Goal: Book appointment/travel/reservation

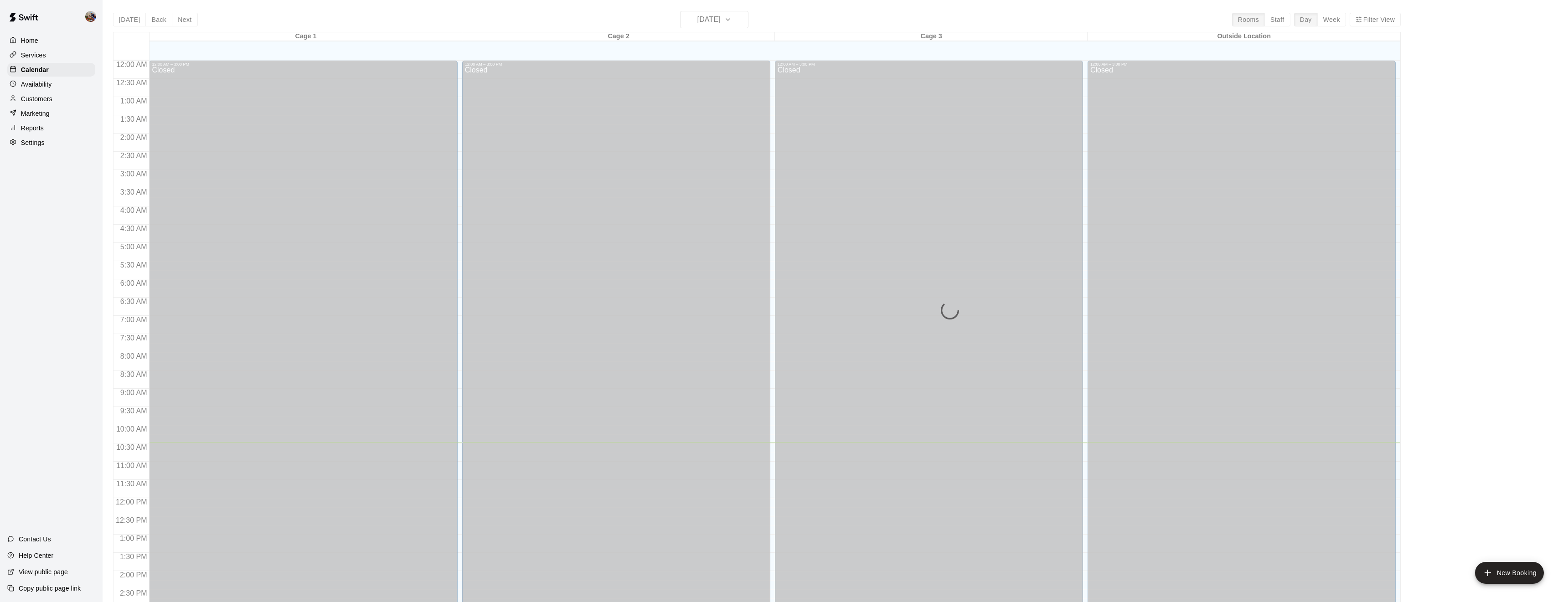
scroll to position [296, 0]
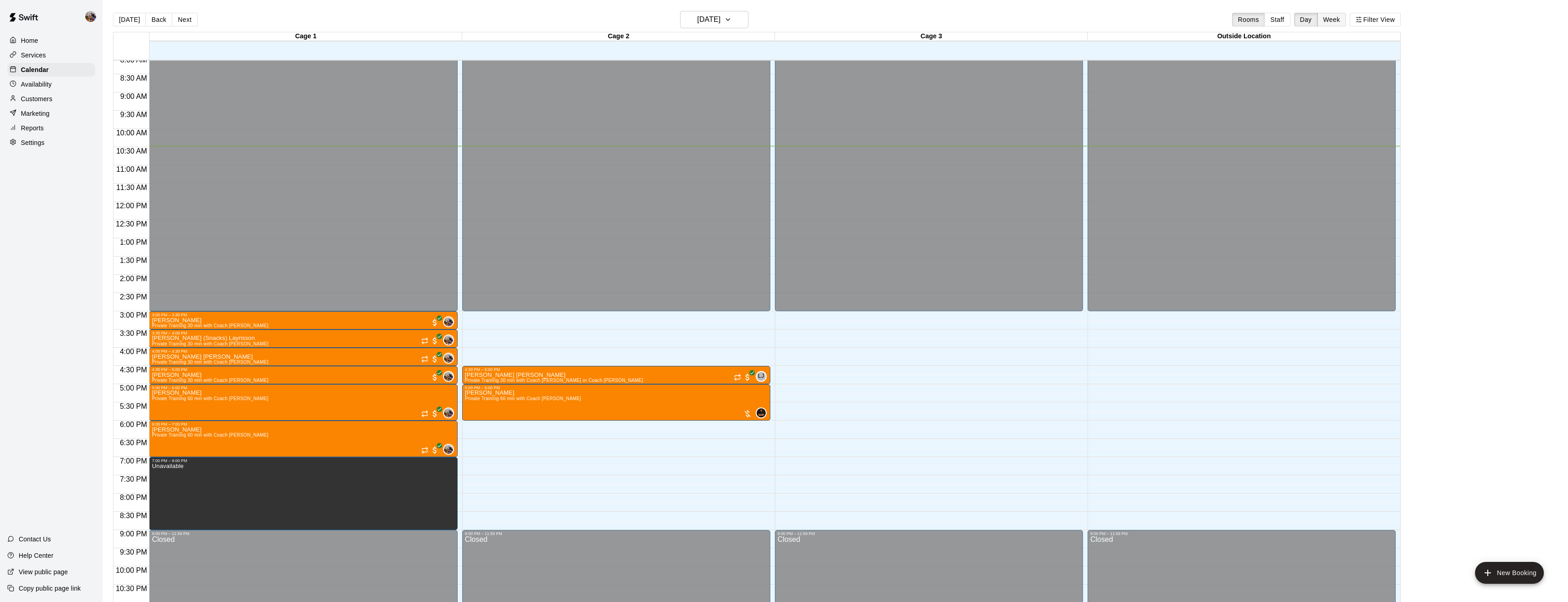
click at [1329, 23] on button "Week" at bounding box center [1331, 19] width 29 height 13
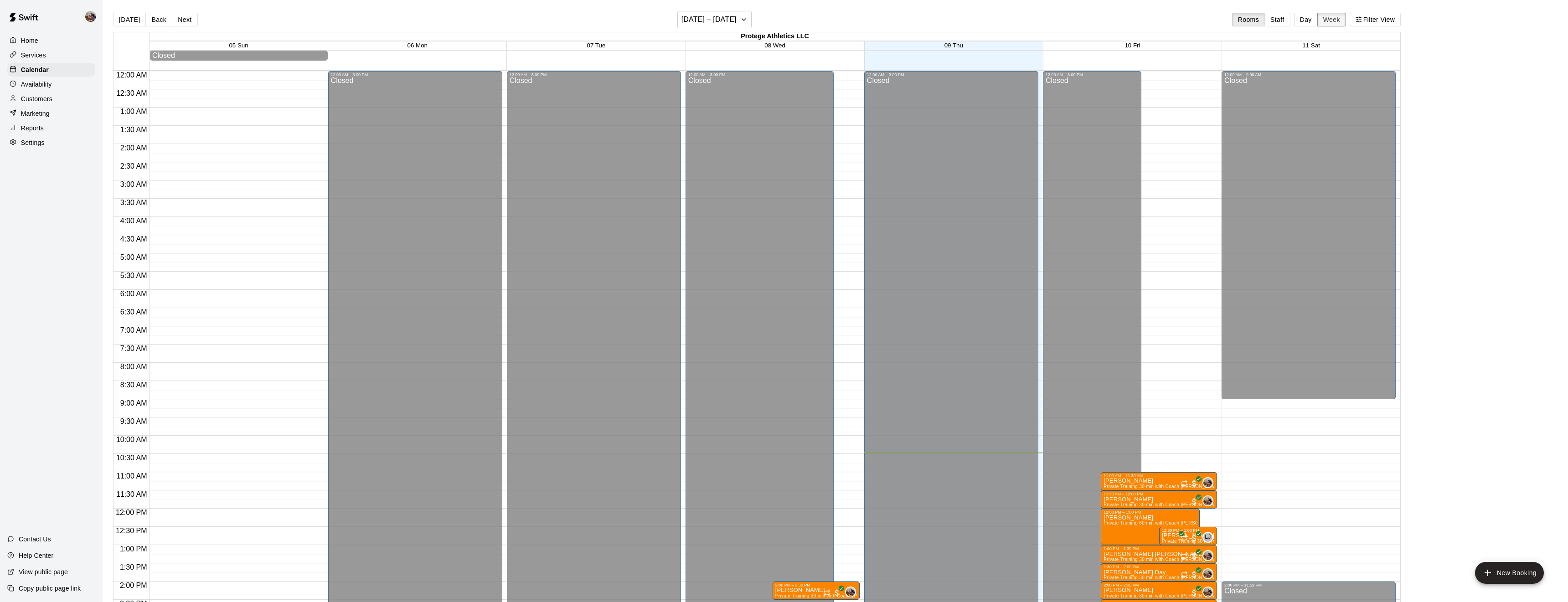
scroll to position [333, 0]
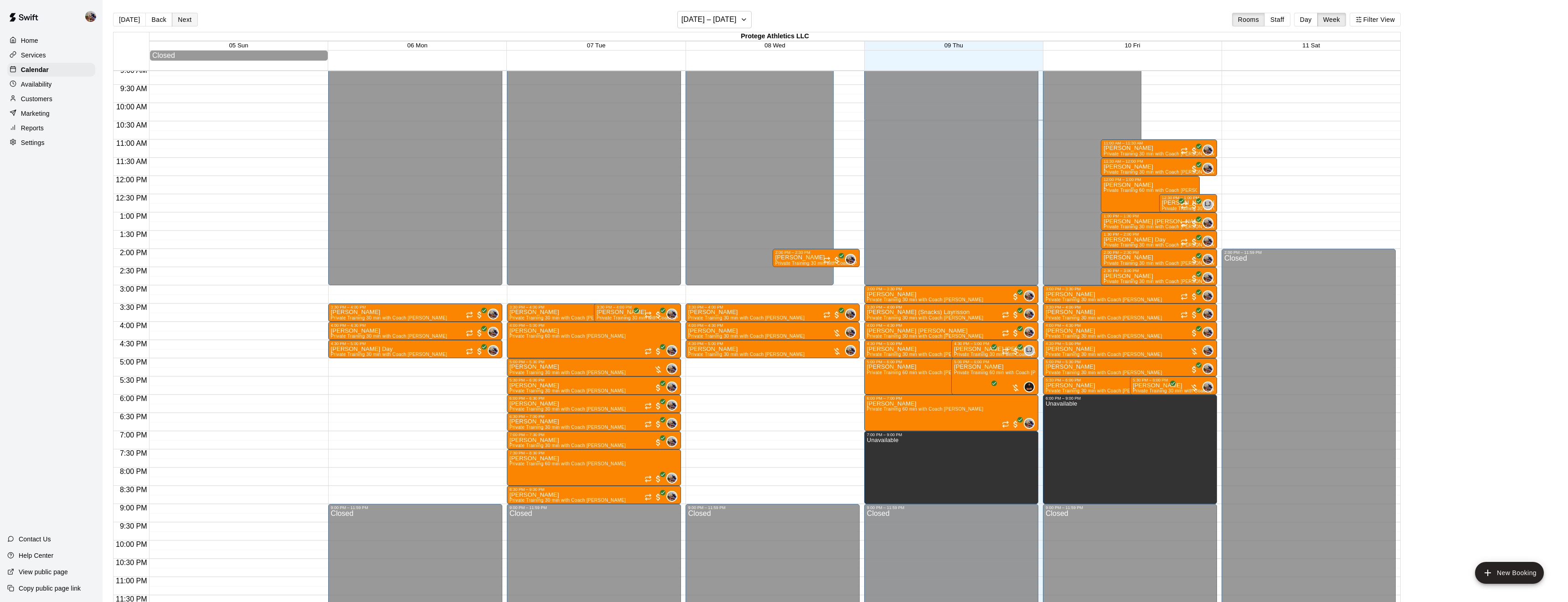
click at [189, 21] on button "Next" at bounding box center [184, 19] width 26 height 13
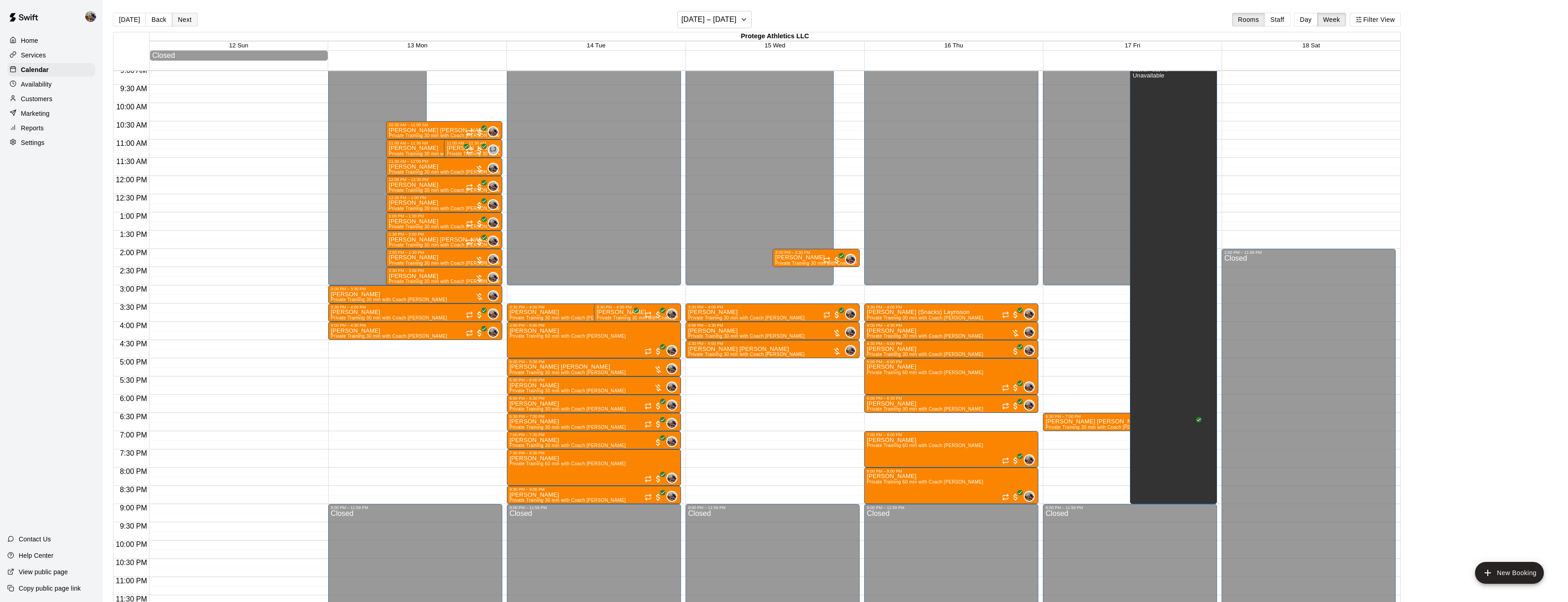
click at [186, 22] on button "Next" at bounding box center [184, 19] width 26 height 13
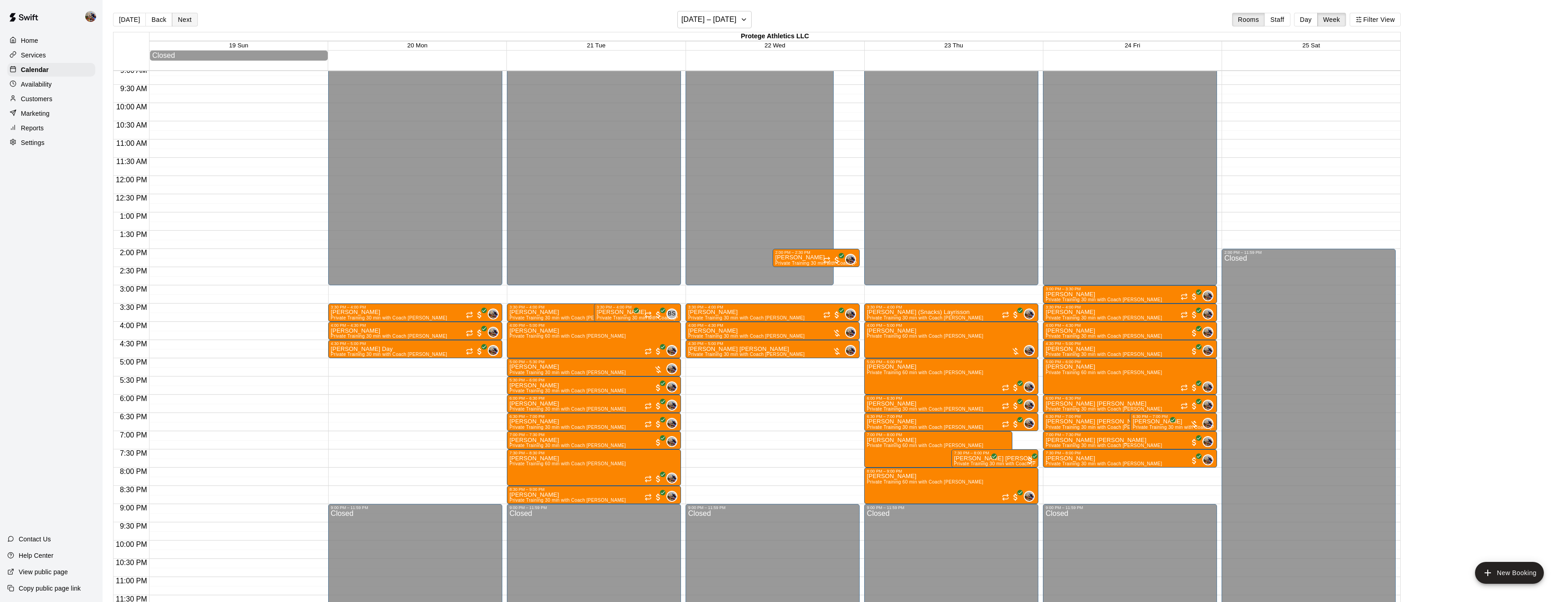
click at [187, 19] on button "Next" at bounding box center [184, 19] width 26 height 13
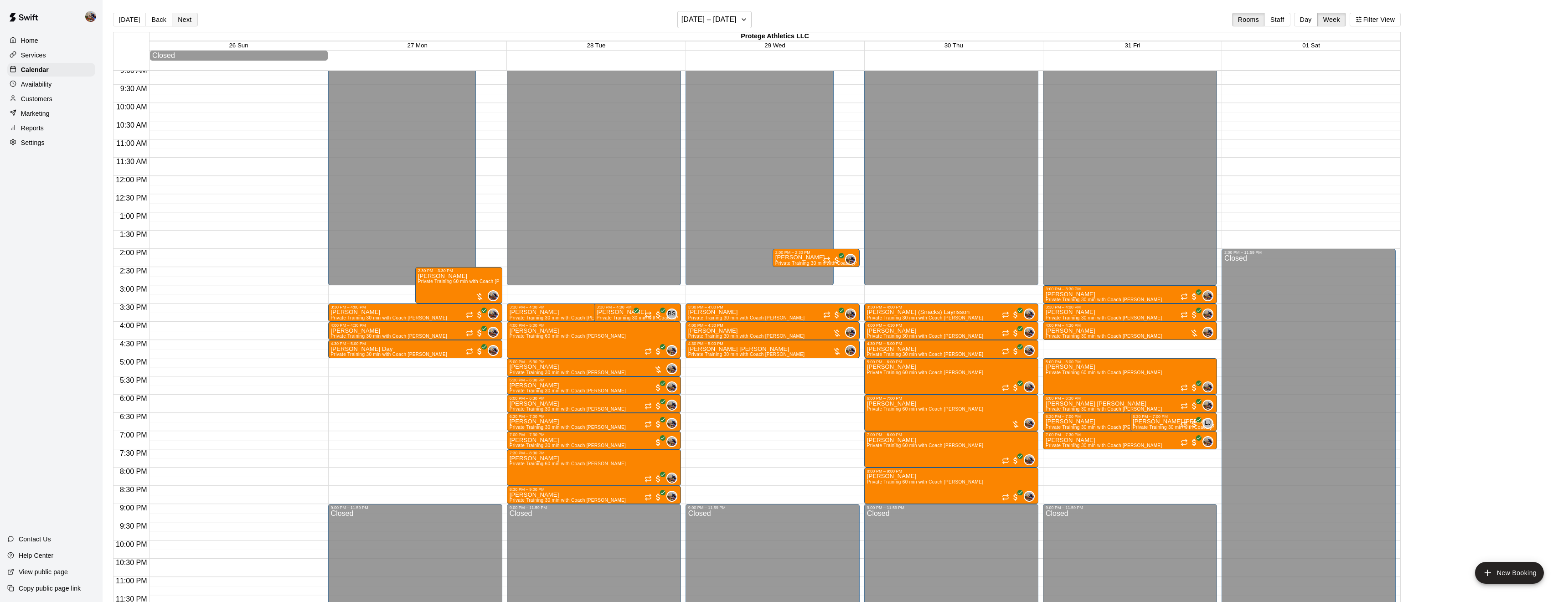
click at [186, 17] on button "Next" at bounding box center [184, 19] width 26 height 13
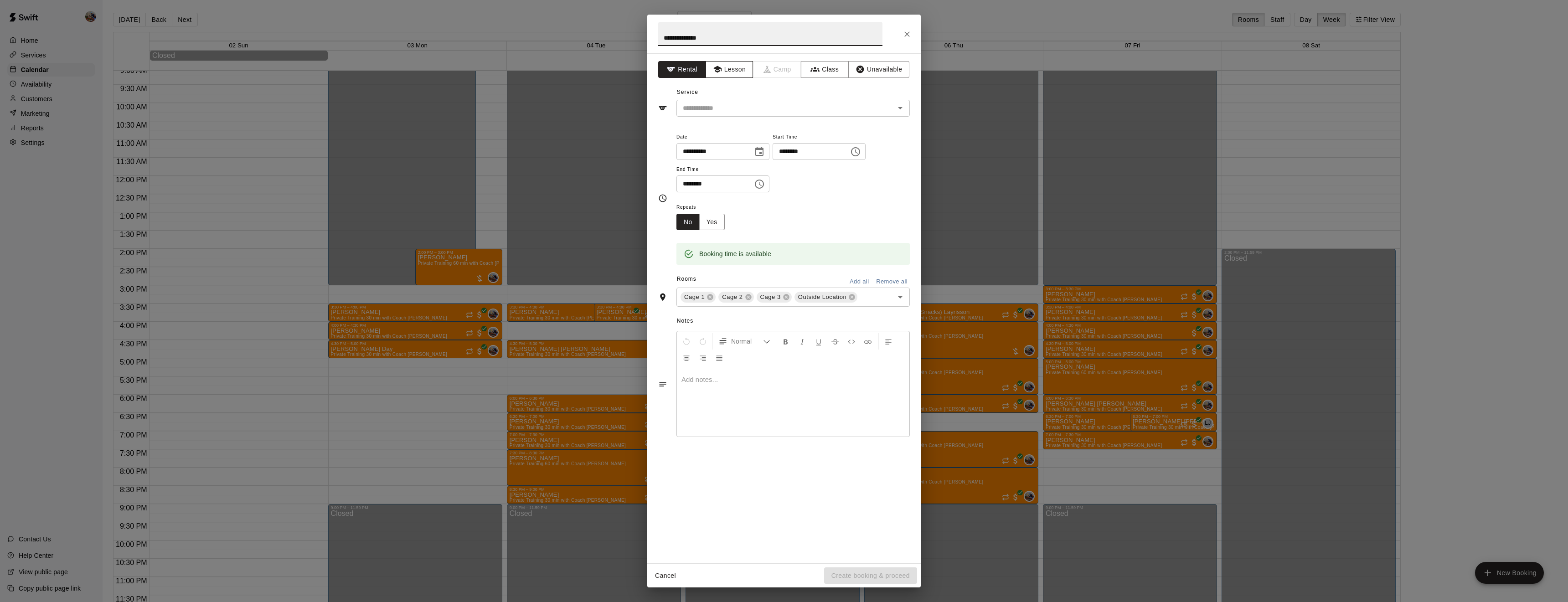
type input "**********"
click at [738, 68] on button "Lesson" at bounding box center [729, 69] width 48 height 17
click at [738, 110] on input "text" at bounding box center [780, 108] width 201 height 12
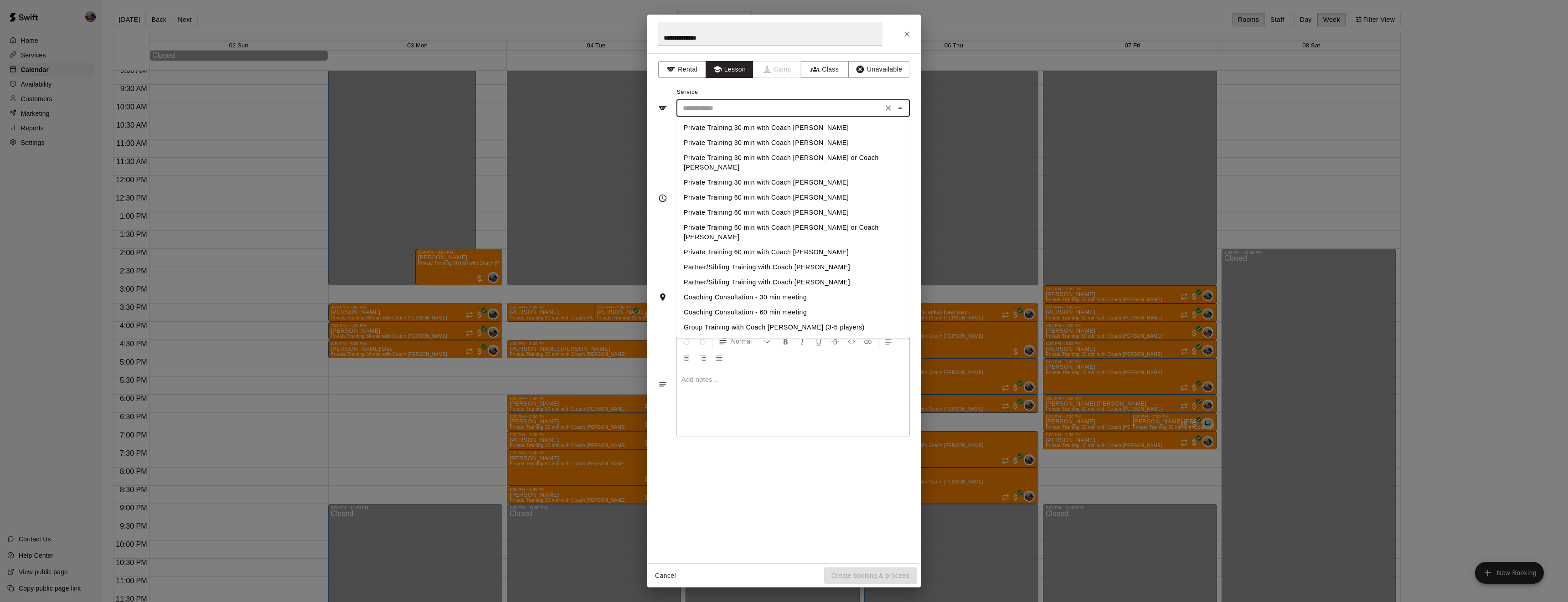
click at [738, 130] on li "Private Training 30 min with Coach [PERSON_NAME]" at bounding box center [793, 128] width 233 height 15
type input "**********"
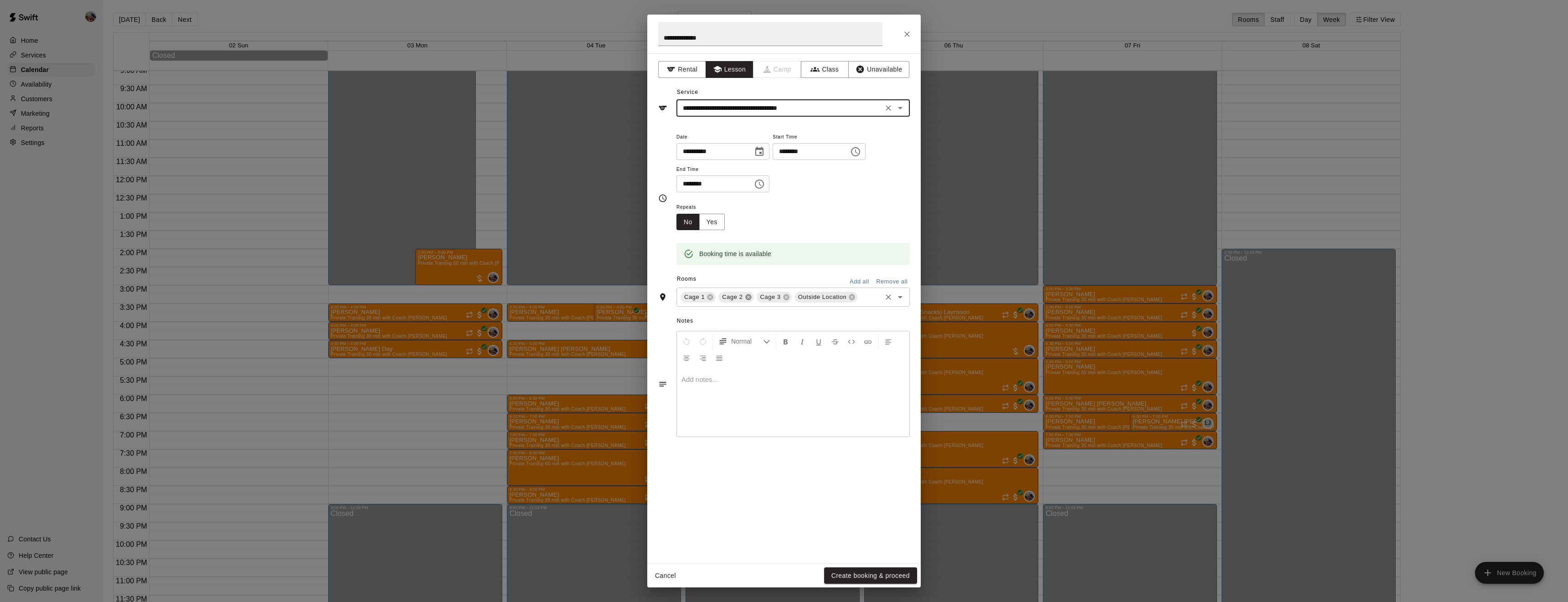
click at [747, 300] on icon at bounding box center [748, 298] width 6 height 6
click at [773, 300] on icon at bounding box center [776, 298] width 6 height 6
click at [898, 572] on button "Create booking & proceed" at bounding box center [870, 576] width 93 height 17
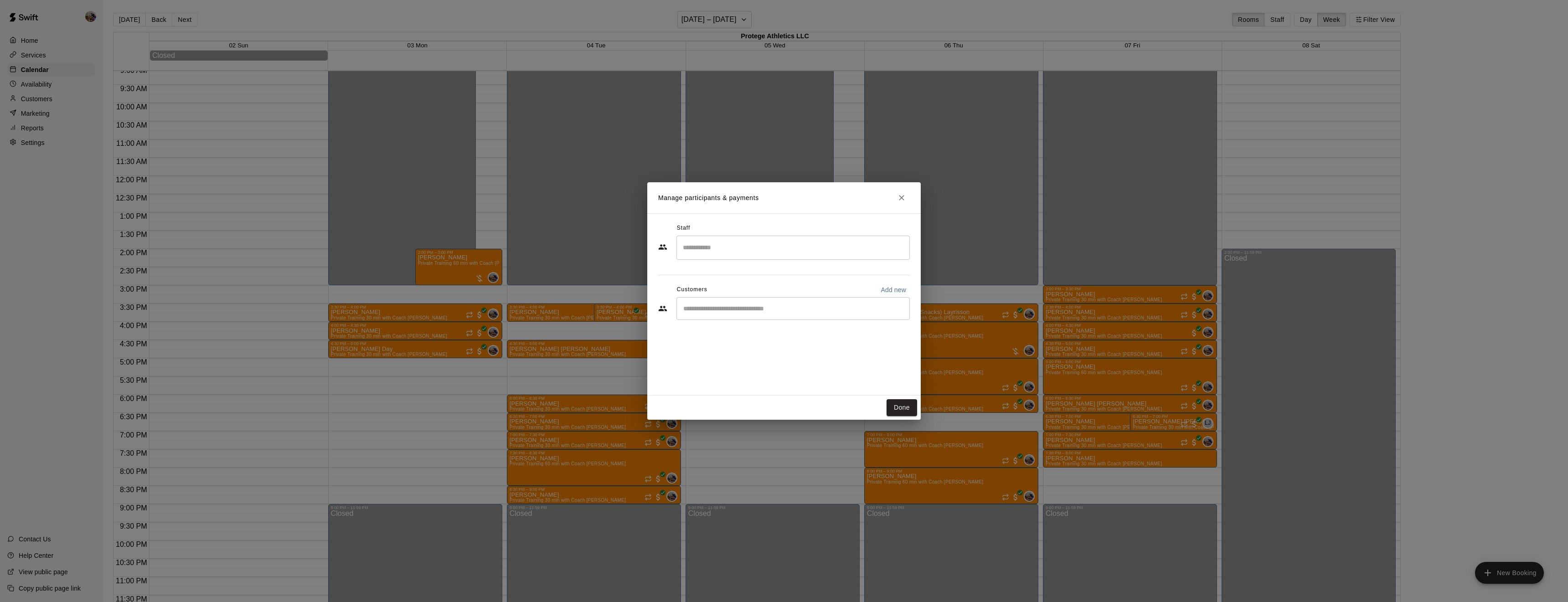
click at [771, 245] on input "Search staff" at bounding box center [793, 248] width 225 height 16
click at [769, 278] on div "[PERSON_NAME] Owner" at bounding box center [800, 278] width 203 height 18
click at [749, 314] on div "​" at bounding box center [793, 308] width 233 height 23
type input "******"
type input "****"
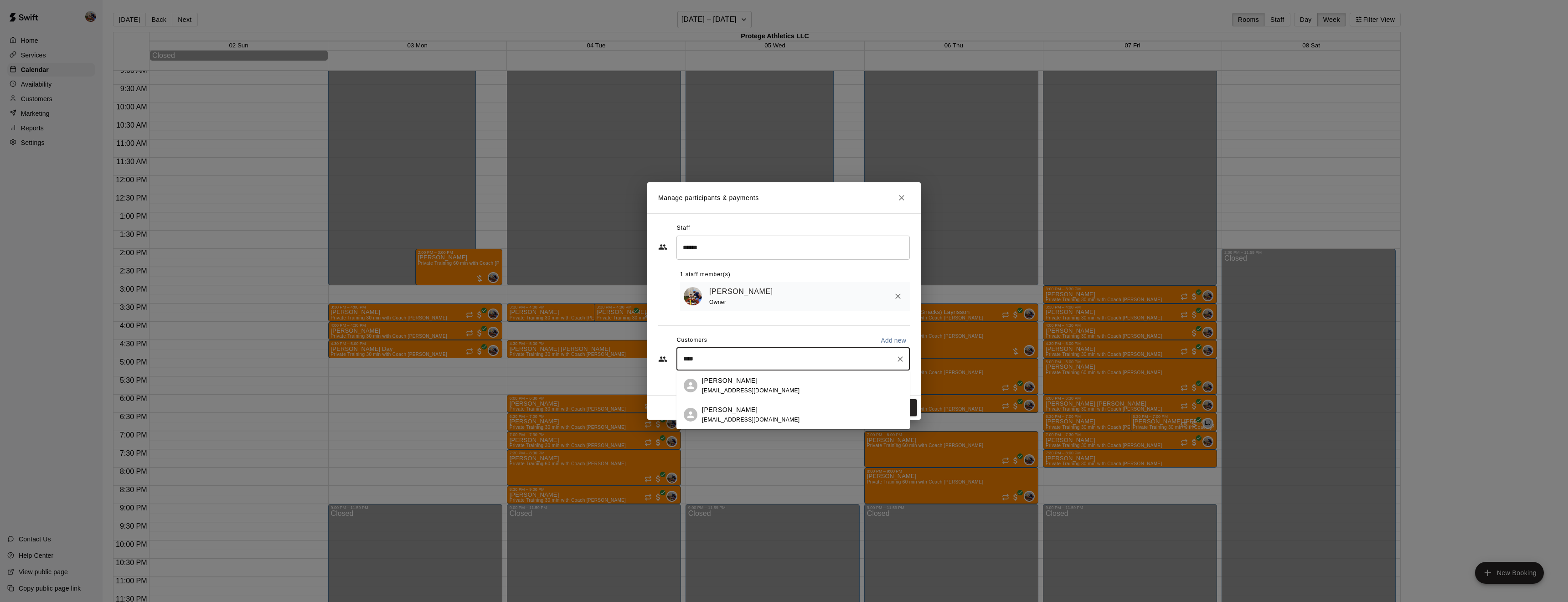
click at [748, 391] on span "[EMAIL_ADDRESS][DOMAIN_NAME]" at bounding box center [751, 391] width 98 height 6
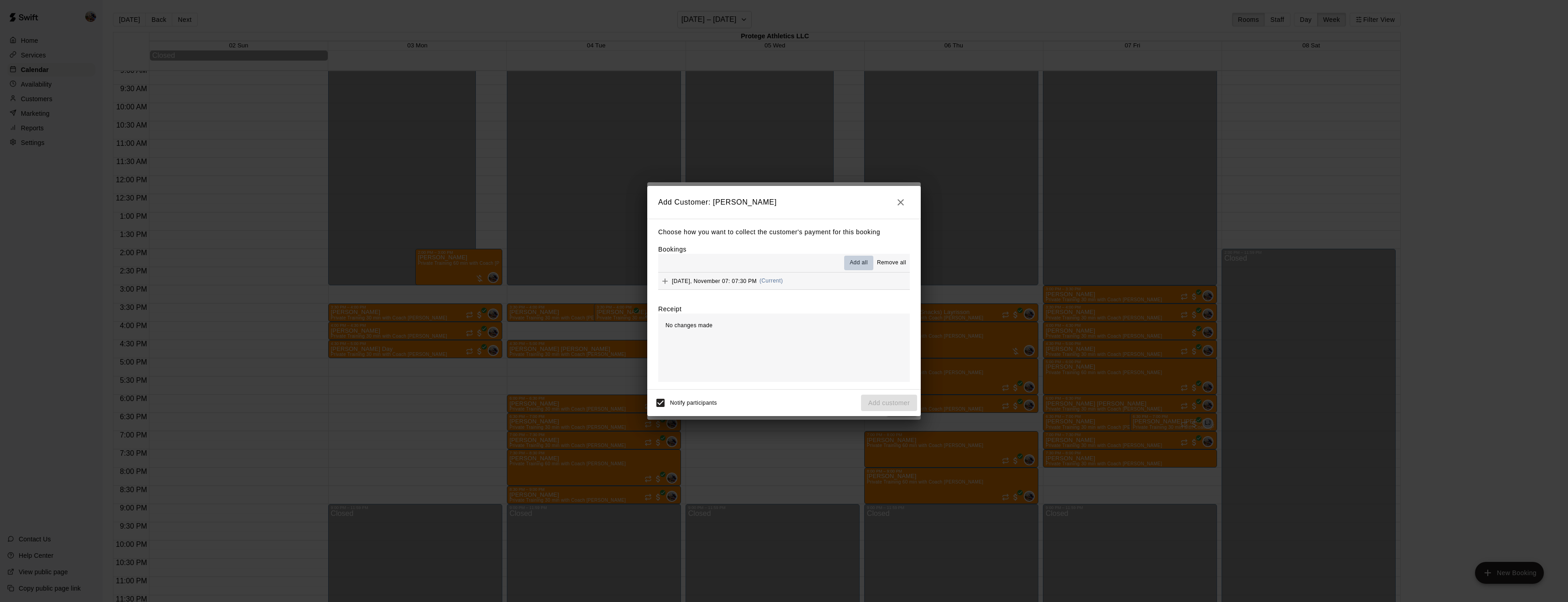
click at [861, 259] on span "Add all" at bounding box center [859, 263] width 18 height 9
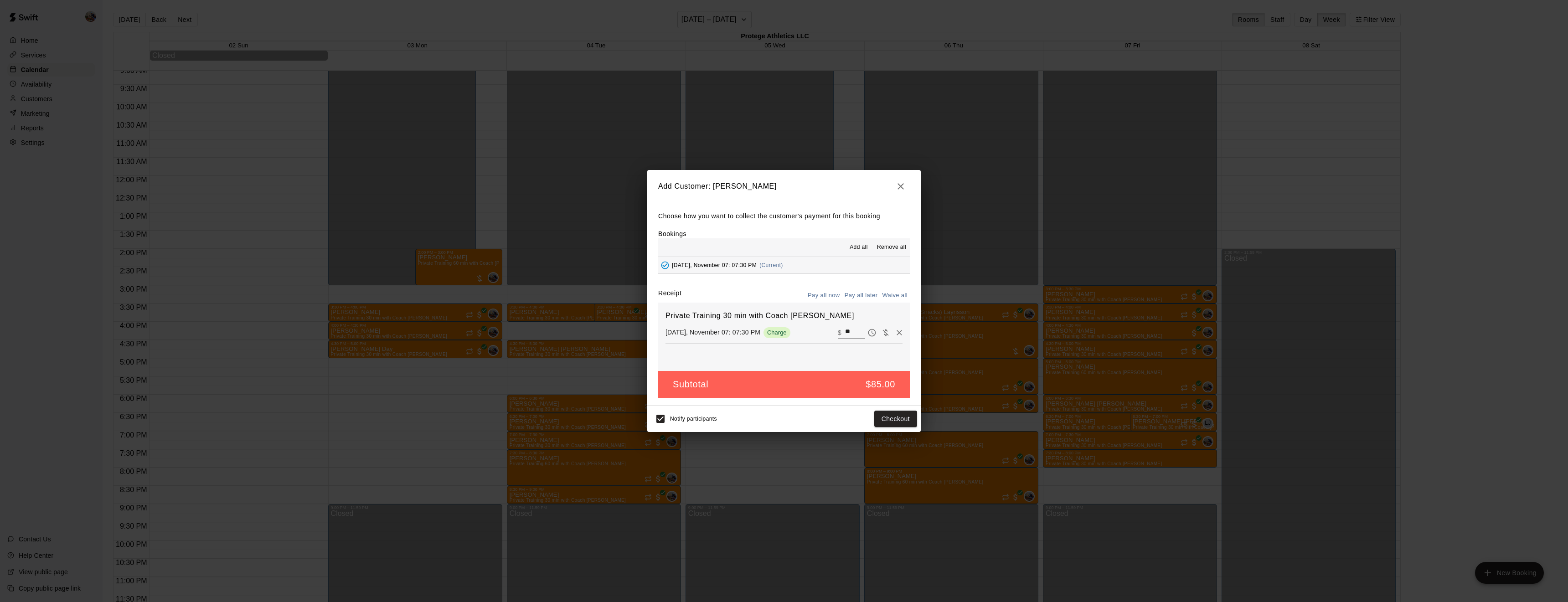
click at [889, 293] on button "Waive all" at bounding box center [894, 295] width 30 height 14
type input "*"
click at [873, 415] on button "Add customer" at bounding box center [889, 419] width 56 height 17
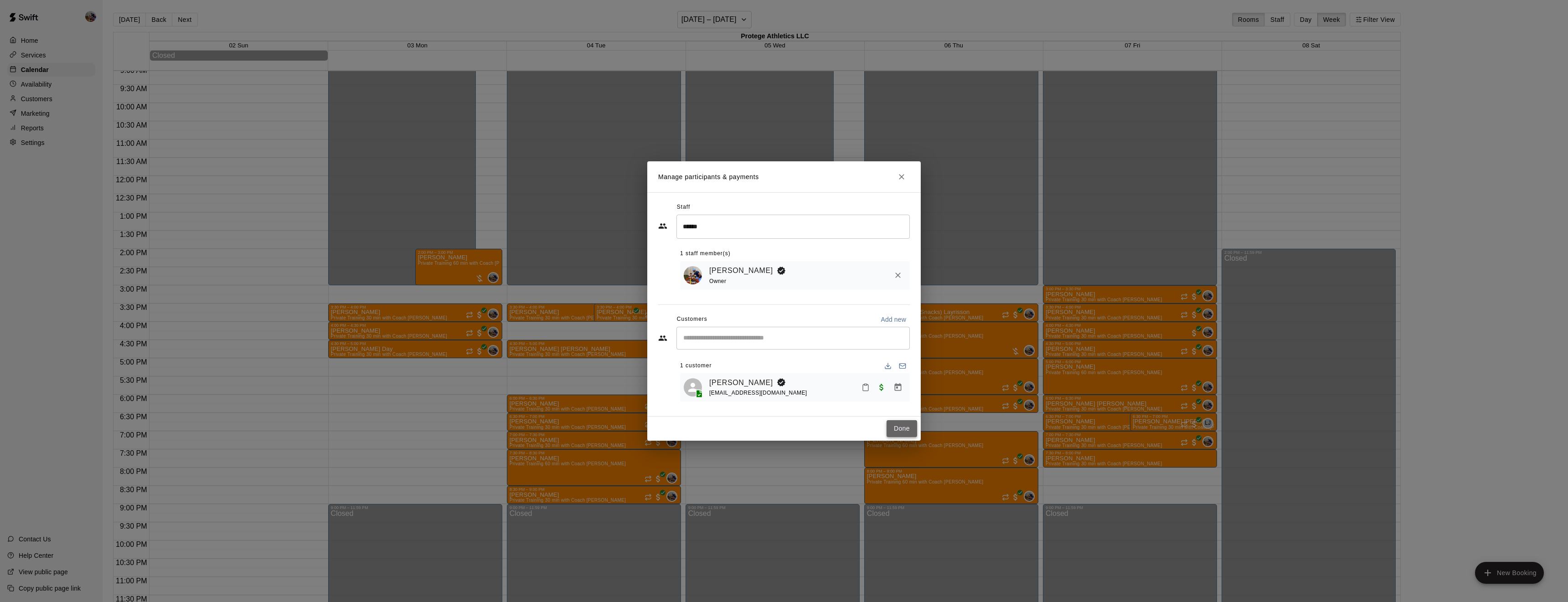
click at [904, 425] on button "Done" at bounding box center [901, 429] width 30 height 17
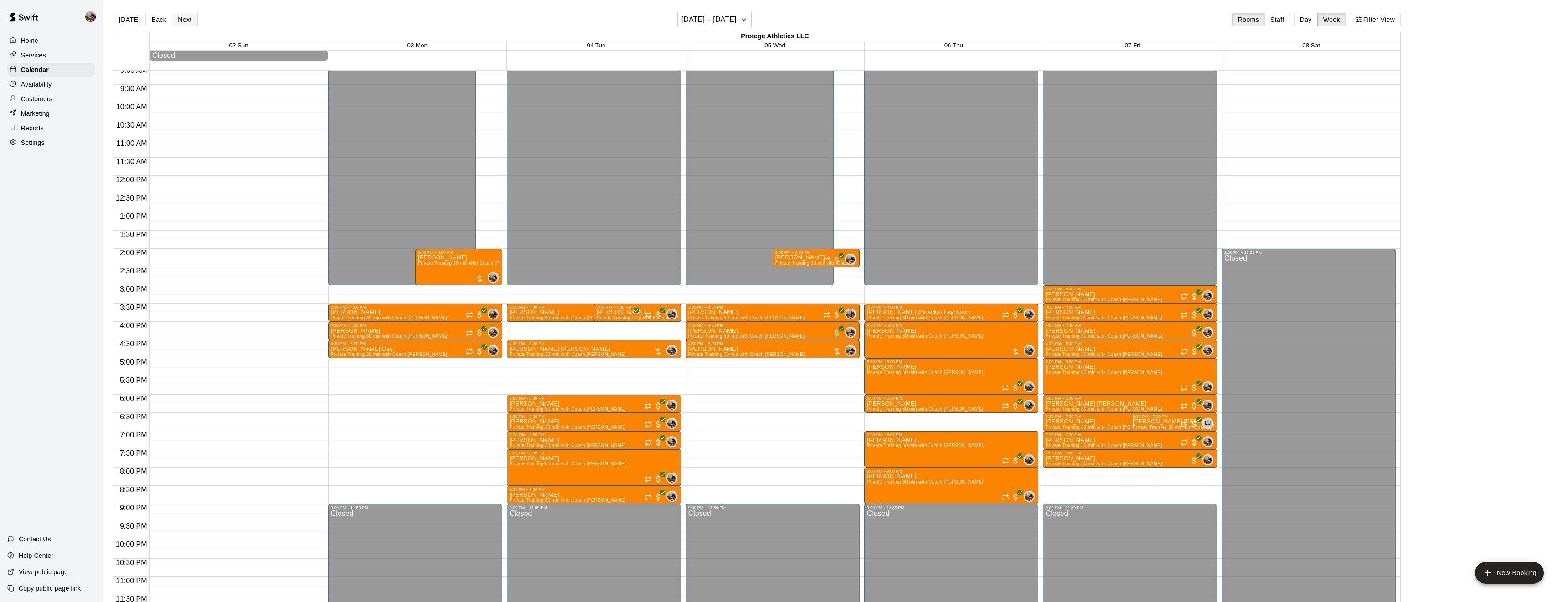
click at [192, 21] on button "Next" at bounding box center [184, 19] width 26 height 13
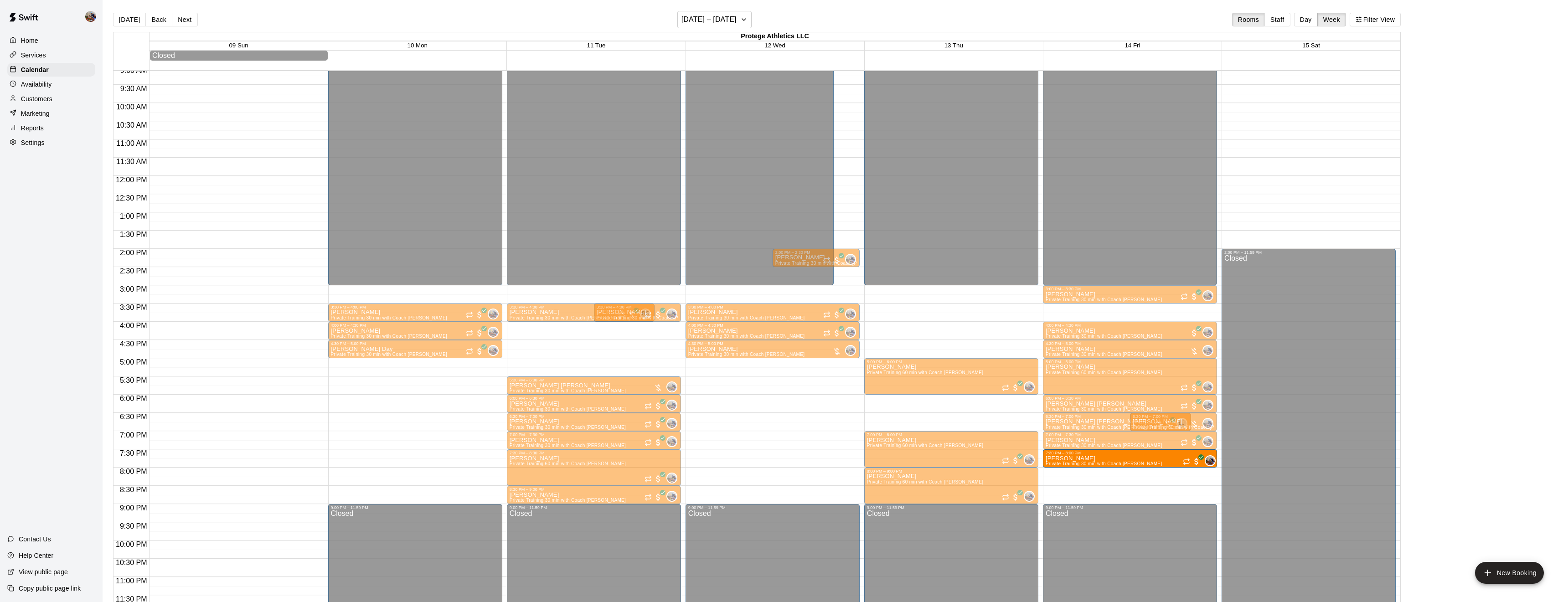
drag, startPoint x: 1131, startPoint y: 477, endPoint x: 1130, endPoint y: 466, distance: 11.0
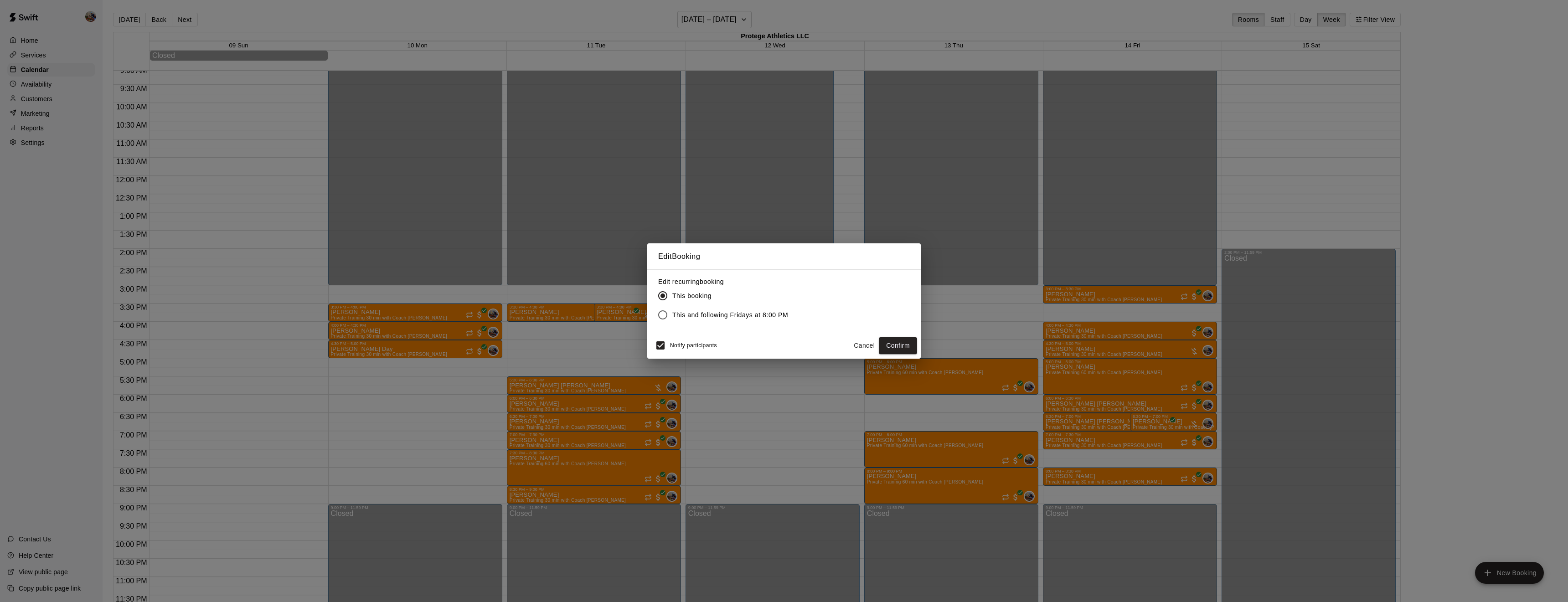
click at [758, 314] on span "This and following Fridays at 8:00 PM" at bounding box center [730, 315] width 116 height 10
click at [899, 343] on button "Confirm" at bounding box center [898, 346] width 38 height 17
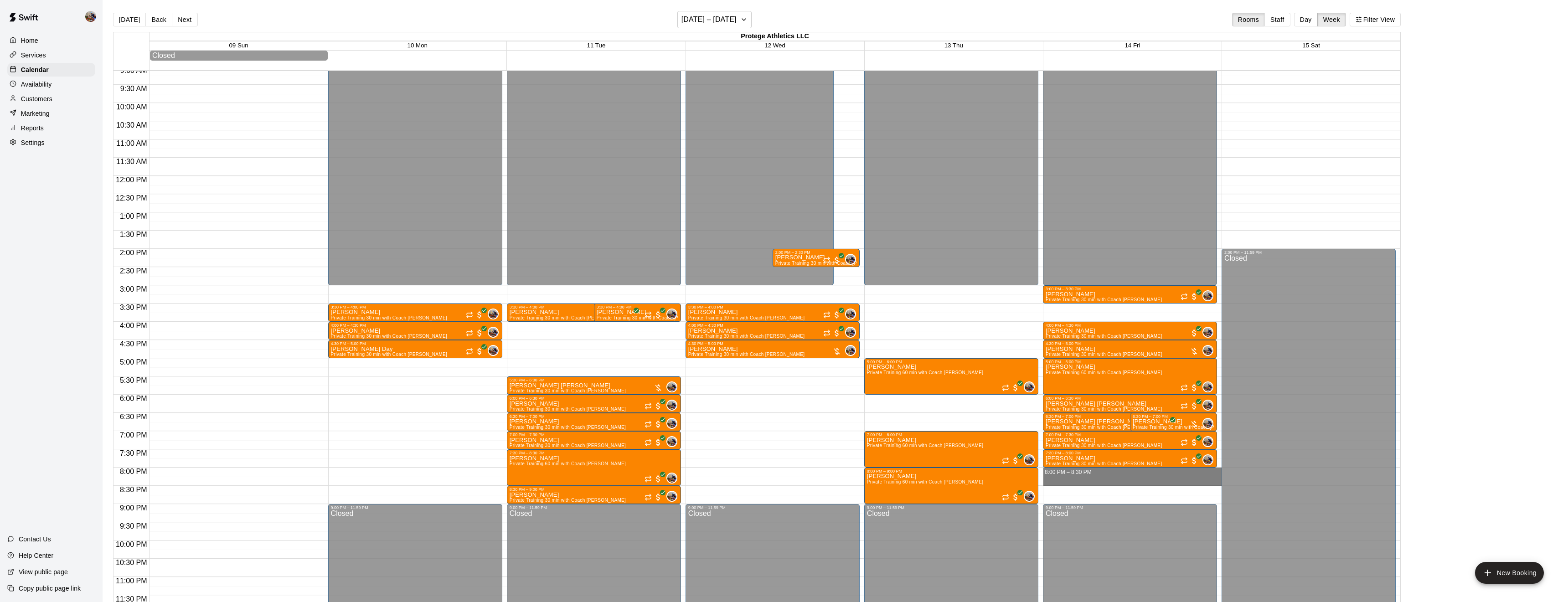
drag, startPoint x: 1156, startPoint y: 471, endPoint x: 1157, endPoint y: 484, distance: 13.0
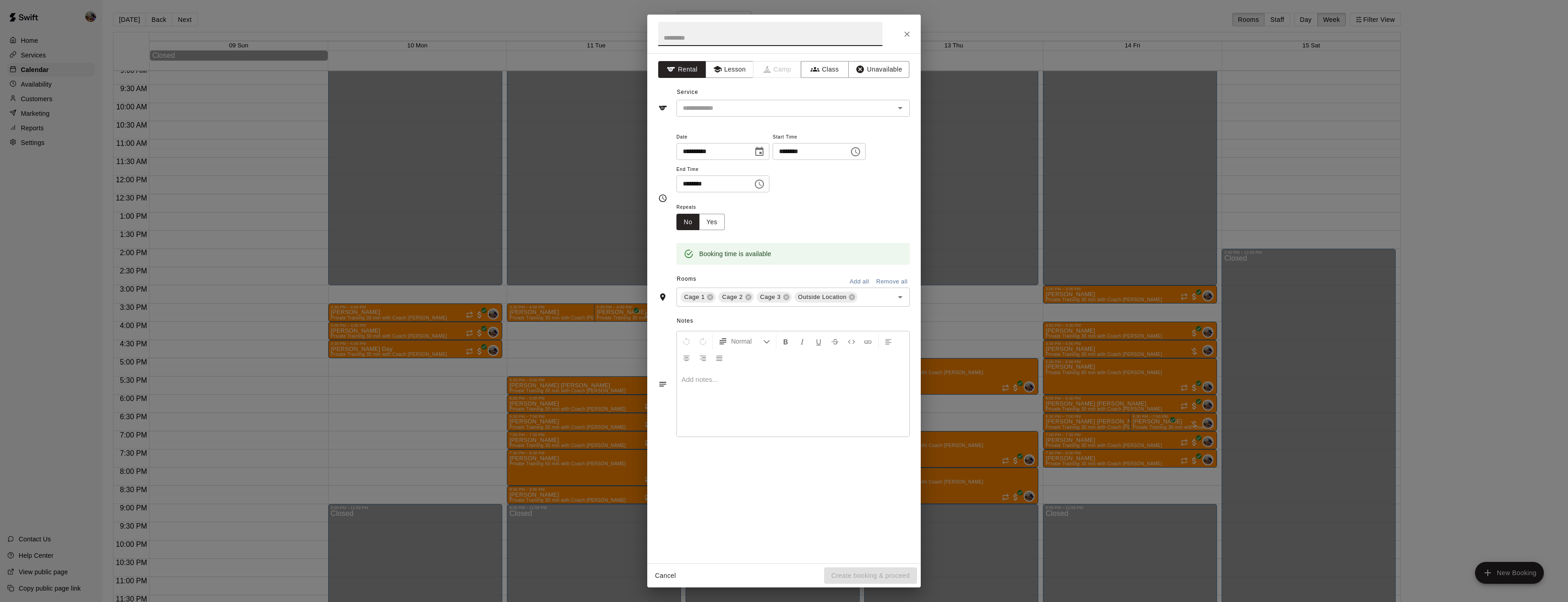
click at [782, 38] on input "text" at bounding box center [770, 34] width 224 height 24
type input "**********"
click at [735, 68] on button "Lesson" at bounding box center [729, 69] width 48 height 17
click at [735, 100] on div "​" at bounding box center [793, 108] width 233 height 17
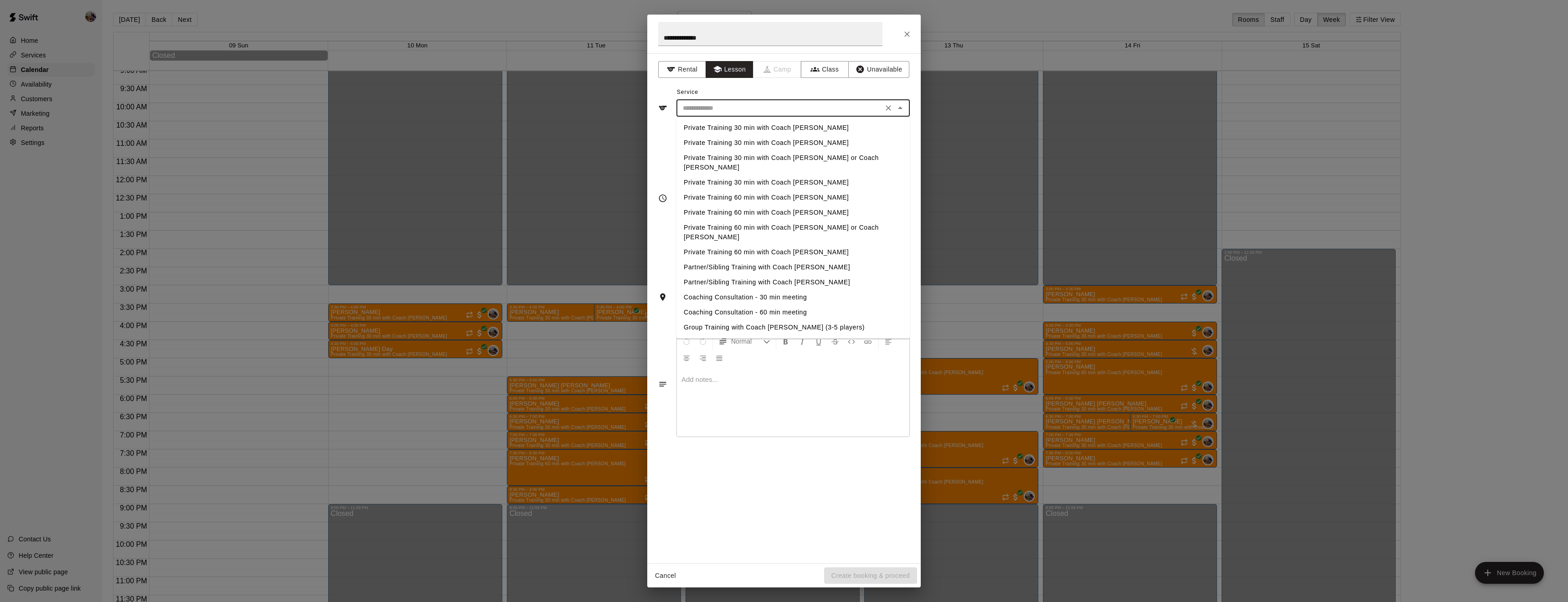
click at [740, 130] on li "Private Training 30 min with Coach [PERSON_NAME]" at bounding box center [793, 128] width 233 height 15
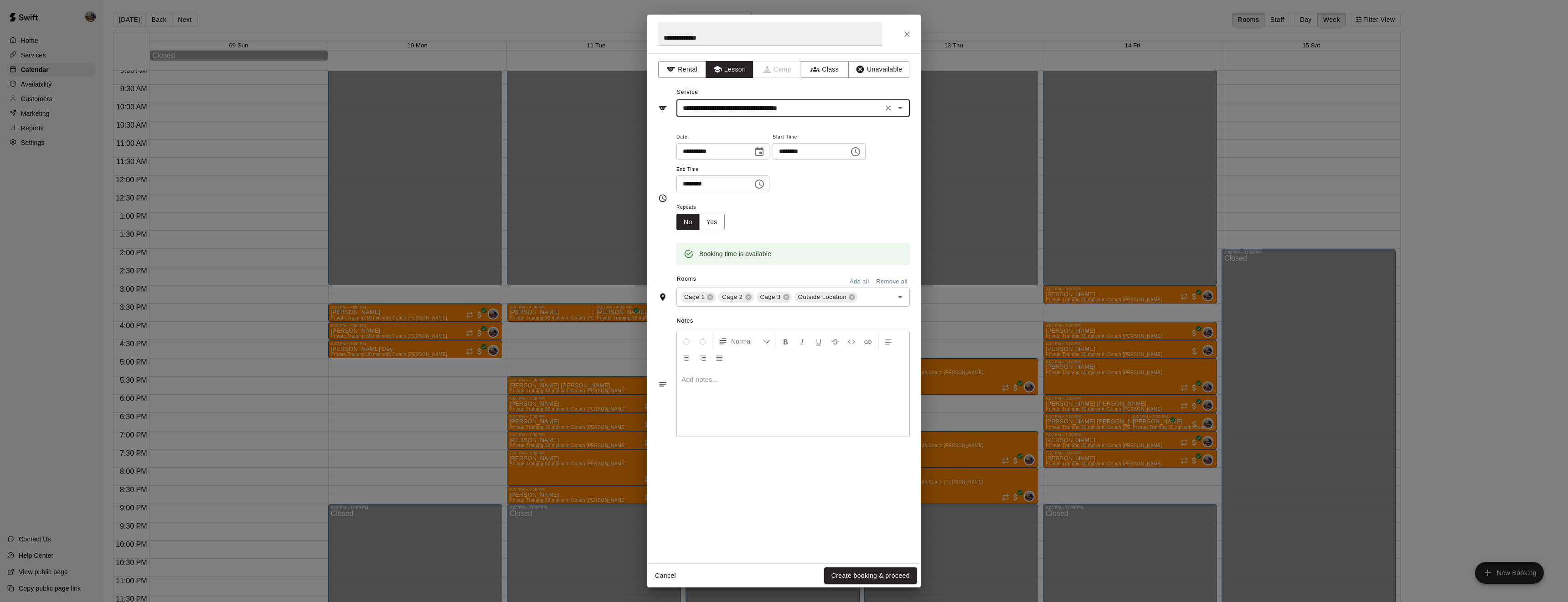
type input "**********"
click at [745, 301] on icon at bounding box center [749, 297] width 7 height 7
click at [775, 300] on icon at bounding box center [776, 298] width 6 height 6
click at [716, 231] on button "Yes" at bounding box center [712, 222] width 26 height 17
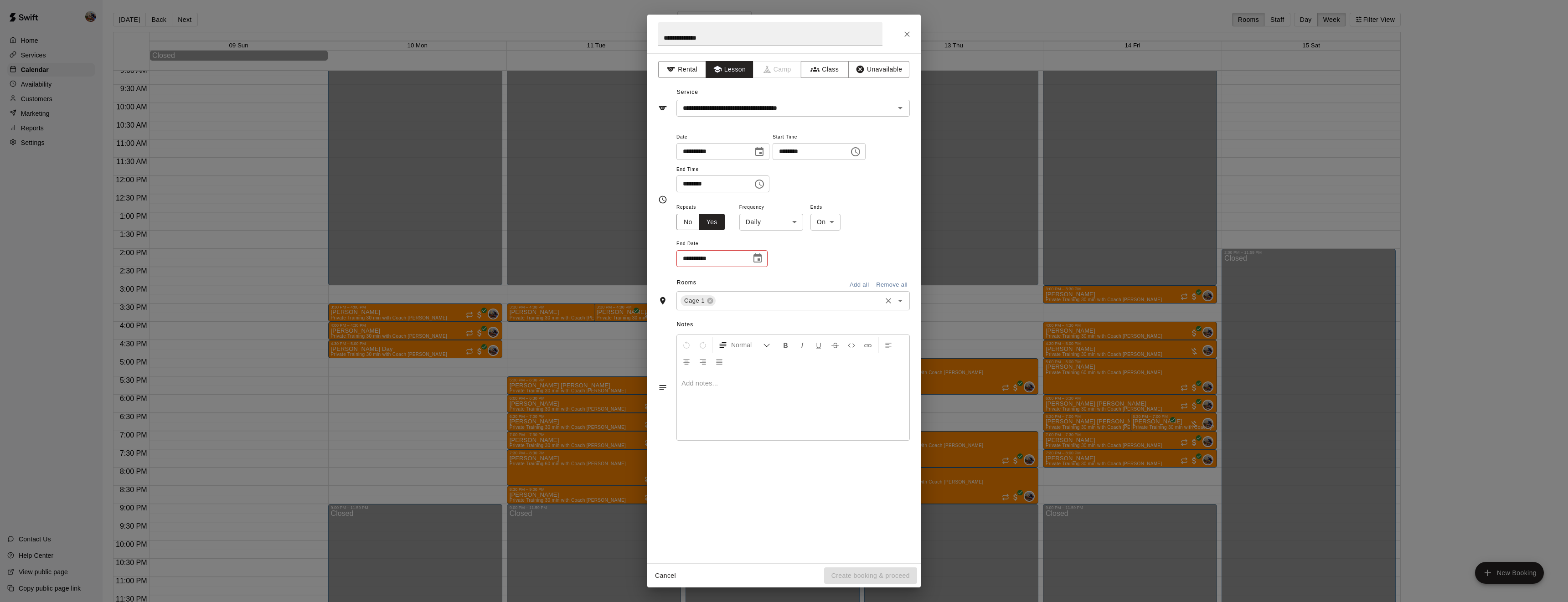
click at [790, 259] on body "Home Services Calendar Availability Customers Marketing Reports Settings Contac…" at bounding box center [784, 308] width 1568 height 617
click at [774, 286] on li "Weekly [DATE]" at bounding box center [771, 289] width 114 height 15
type input "******"
click at [760, 264] on icon "Choose date" at bounding box center [758, 259] width 11 height 11
click at [810, 315] on icon "Next month" at bounding box center [808, 313] width 11 height 11
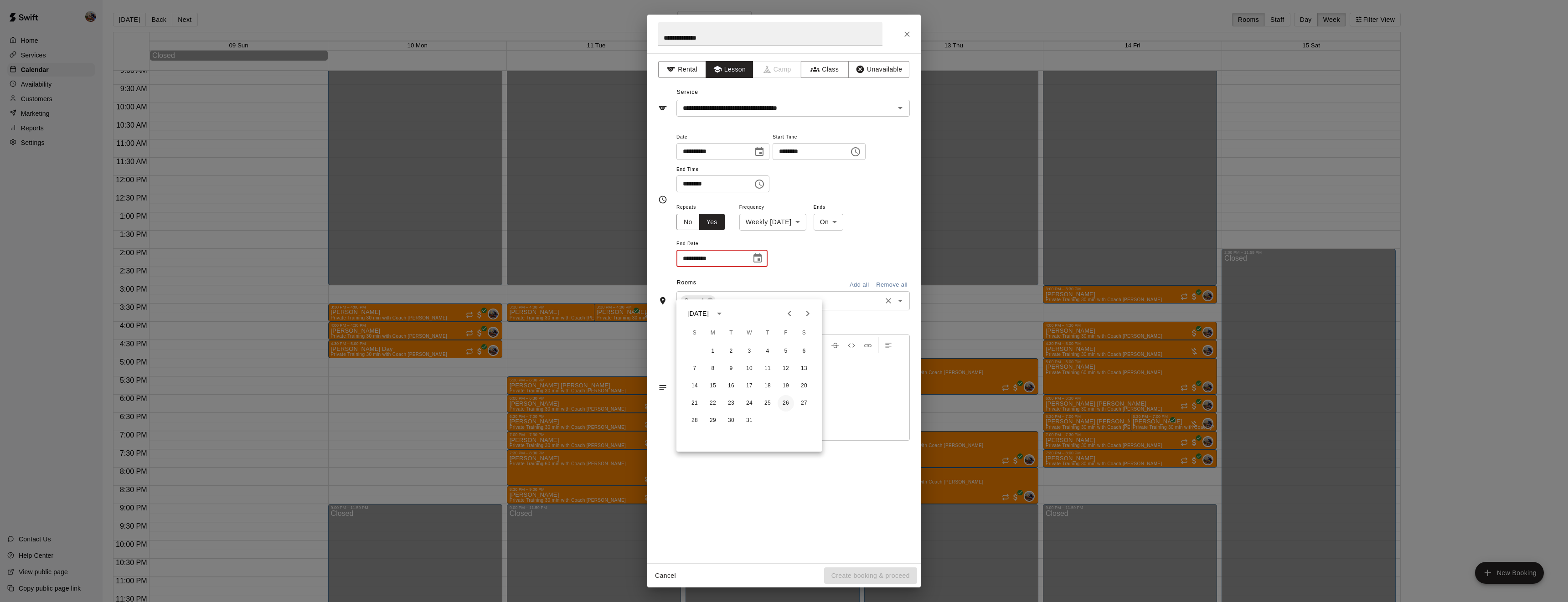
click at [788, 405] on button "26" at bounding box center [786, 403] width 16 height 16
type input "**********"
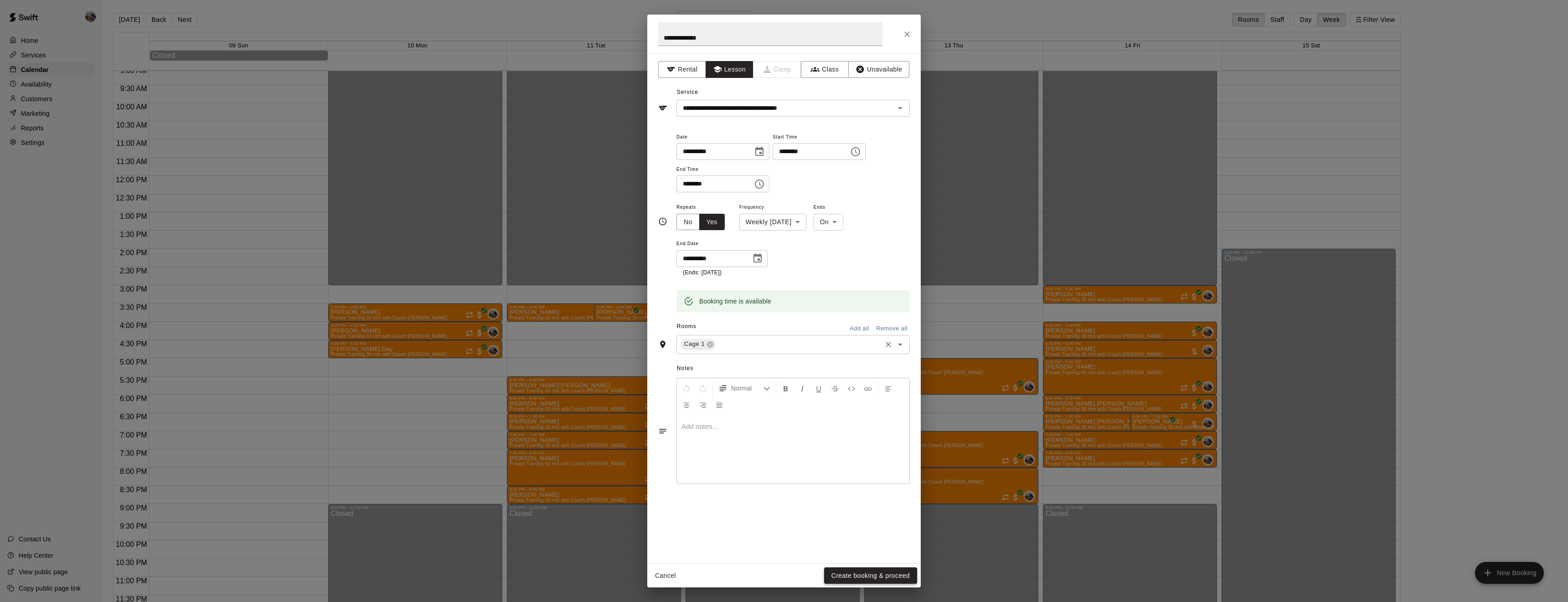
click at [858, 575] on button "Create booking & proceed" at bounding box center [870, 576] width 93 height 17
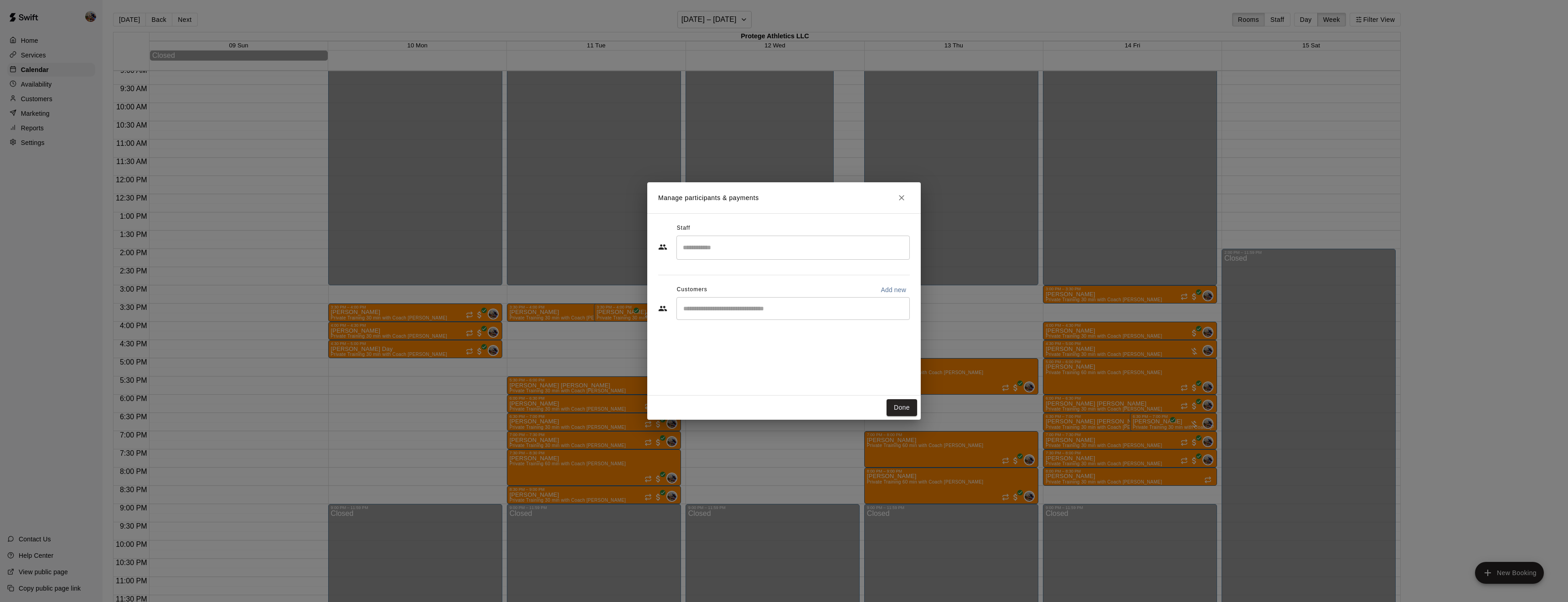
click at [749, 248] on input "Search staff" at bounding box center [793, 248] width 225 height 16
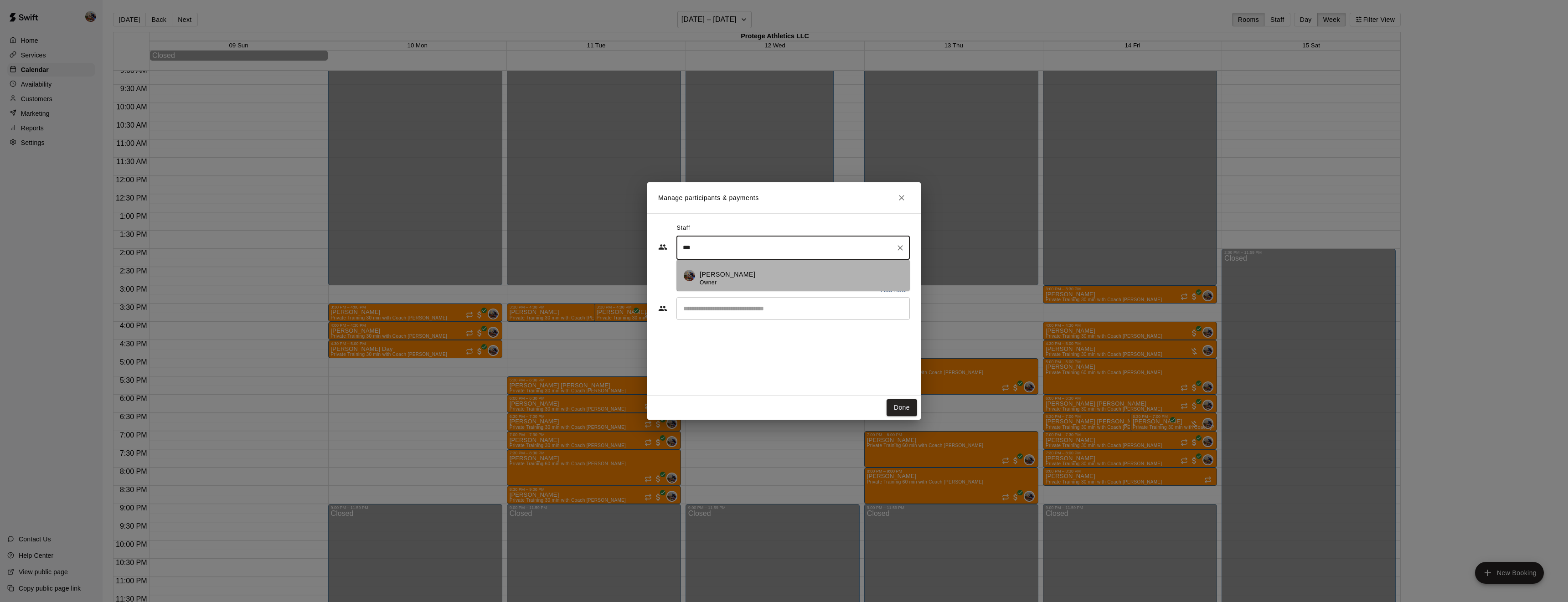
click at [743, 271] on p "[PERSON_NAME]" at bounding box center [727, 275] width 55 height 10
type input "***"
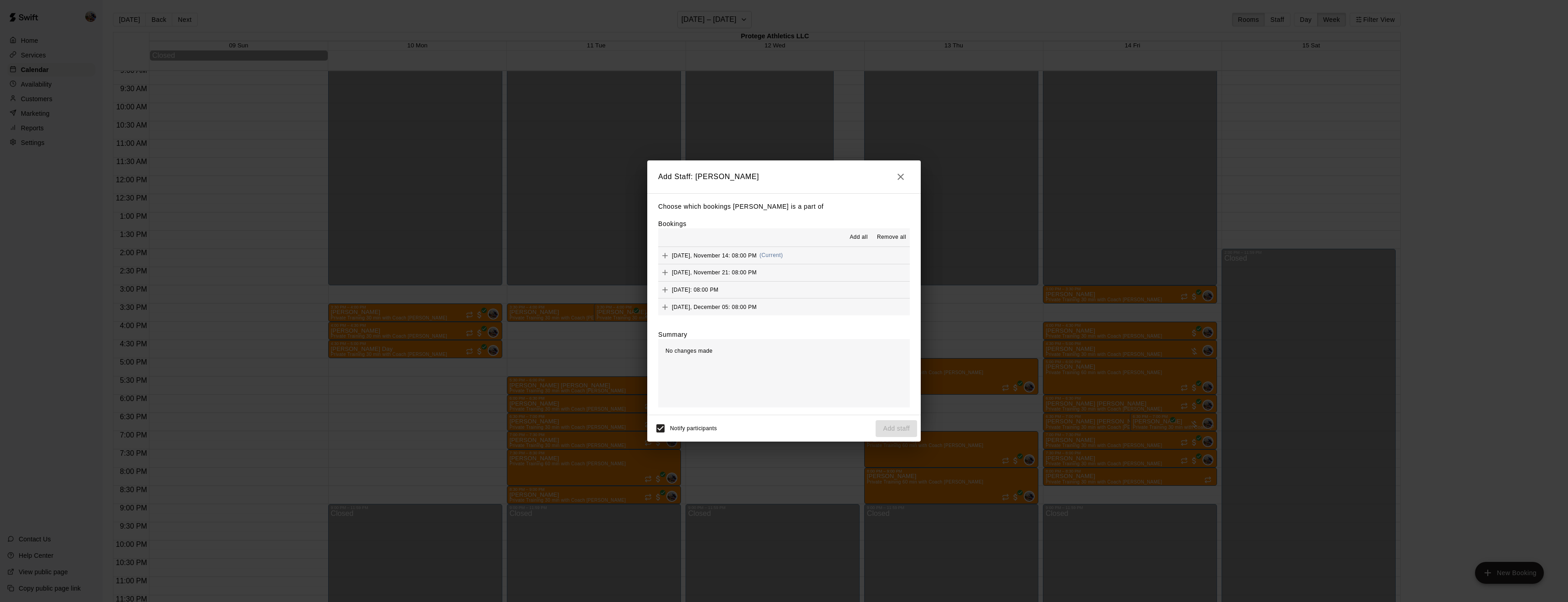
click at [861, 237] on span "Add all" at bounding box center [859, 237] width 18 height 9
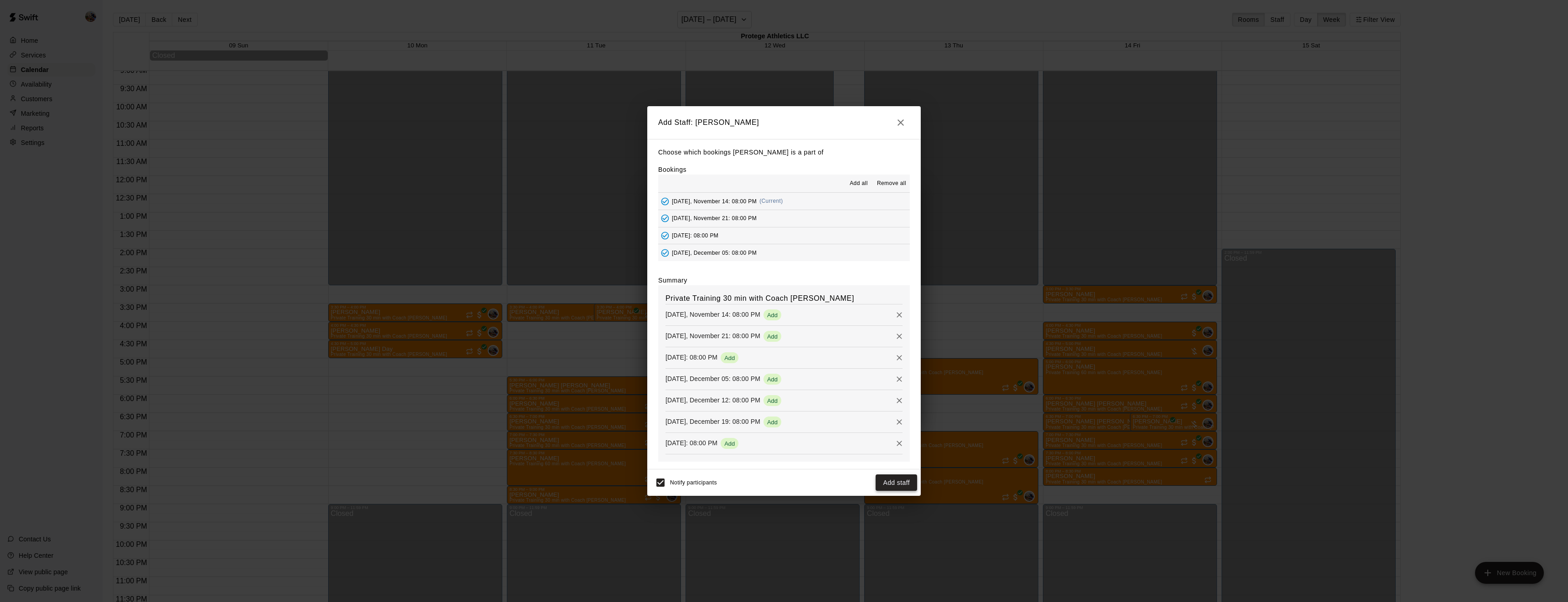
click at [883, 486] on button "Add staff" at bounding box center [897, 483] width 41 height 17
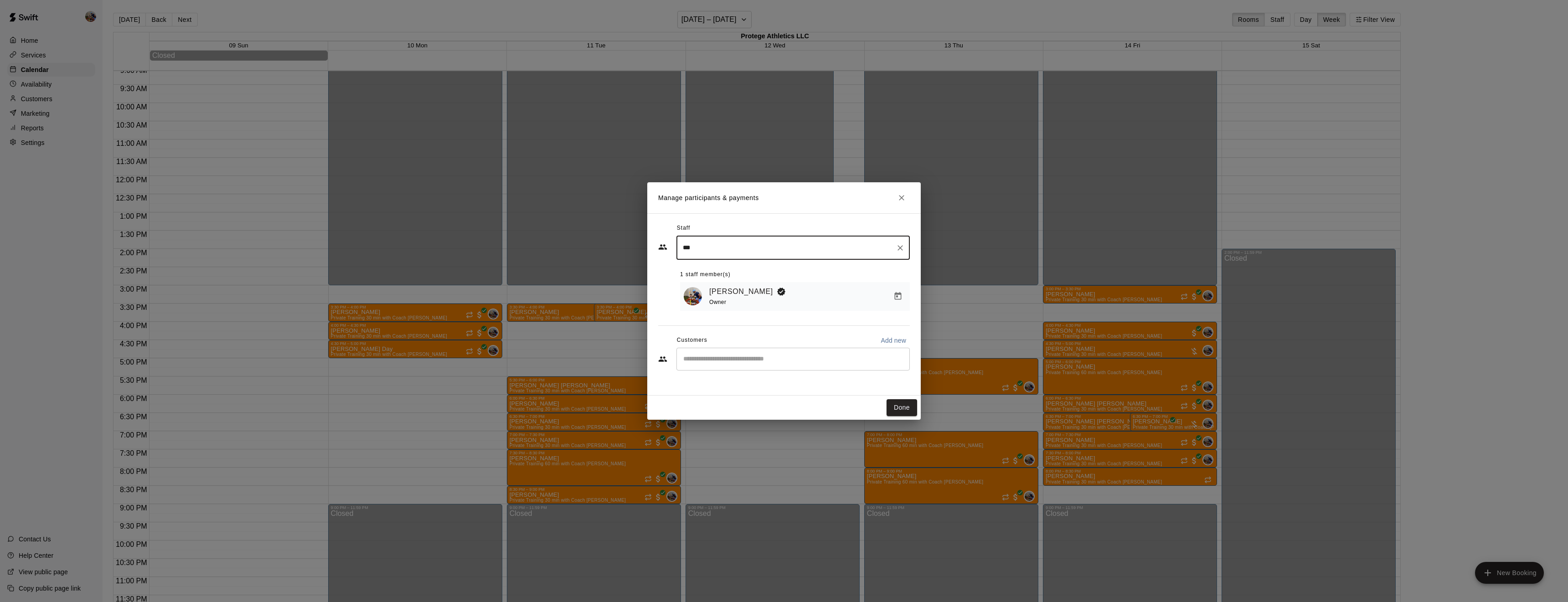
click at [785, 359] on input "Start typing to search customers..." at bounding box center [793, 359] width 225 height 9
type input "*"
type input "****"
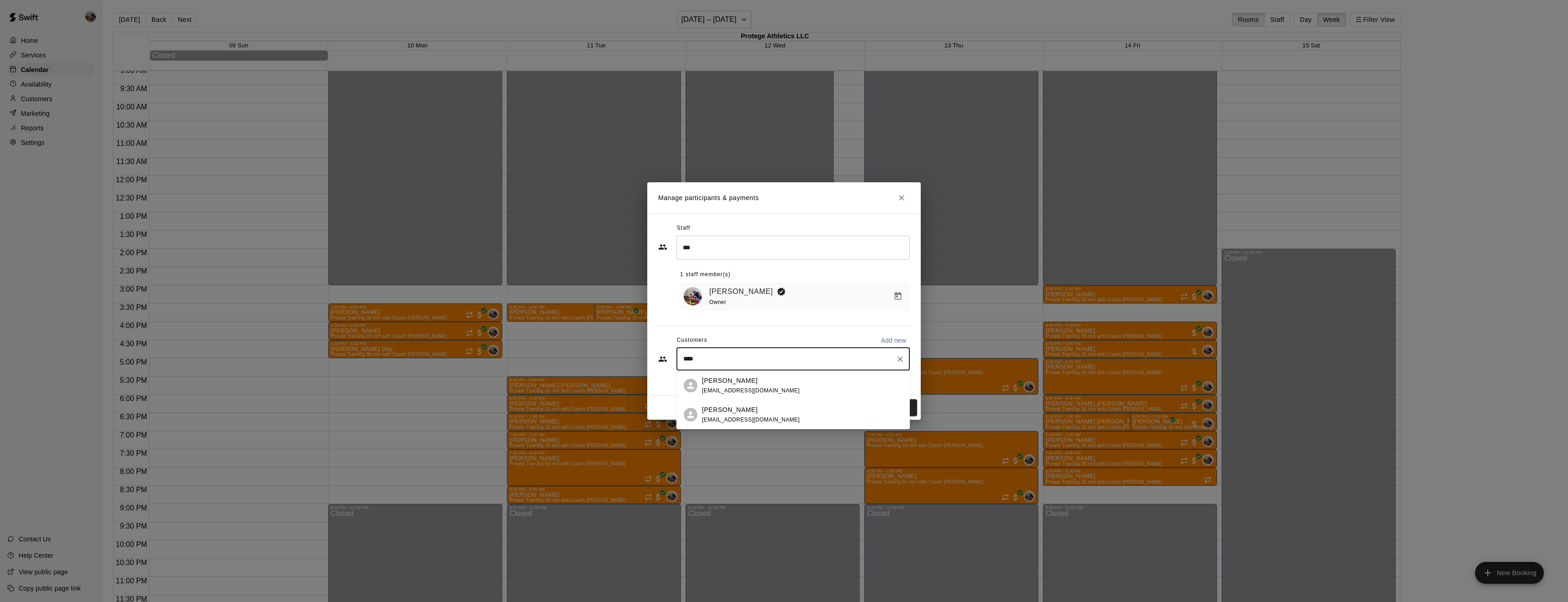
click at [773, 379] on div "[PERSON_NAME] [EMAIL_ADDRESS][DOMAIN_NAME]" at bounding box center [802, 386] width 200 height 19
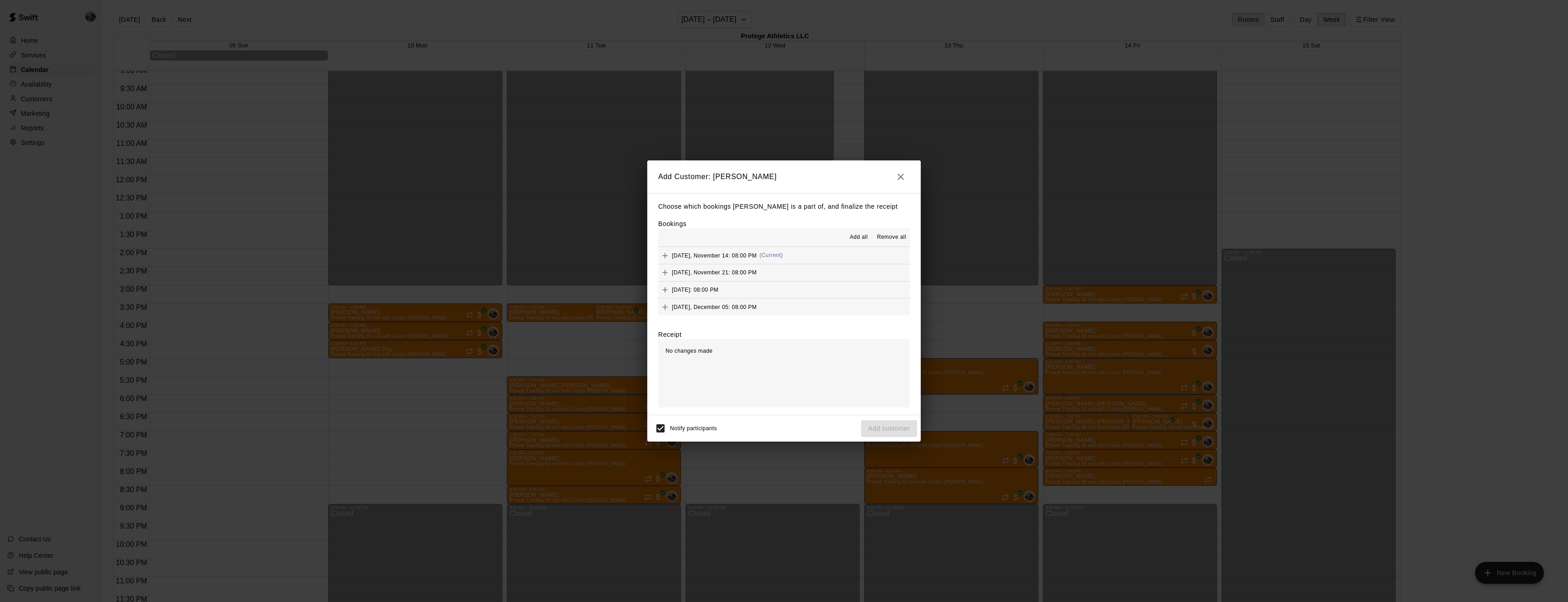
click at [855, 237] on span "Add all" at bounding box center [859, 237] width 18 height 9
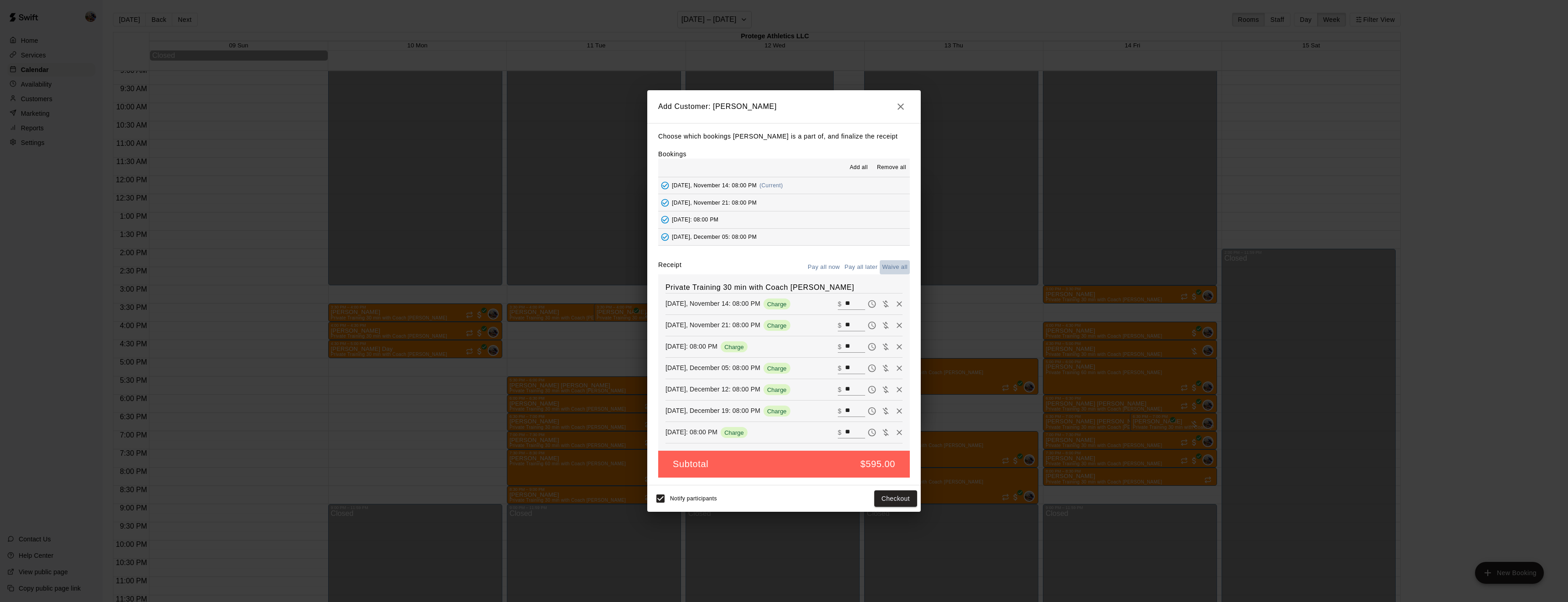
click at [901, 264] on button "Waive all" at bounding box center [894, 267] width 30 height 14
type input "*"
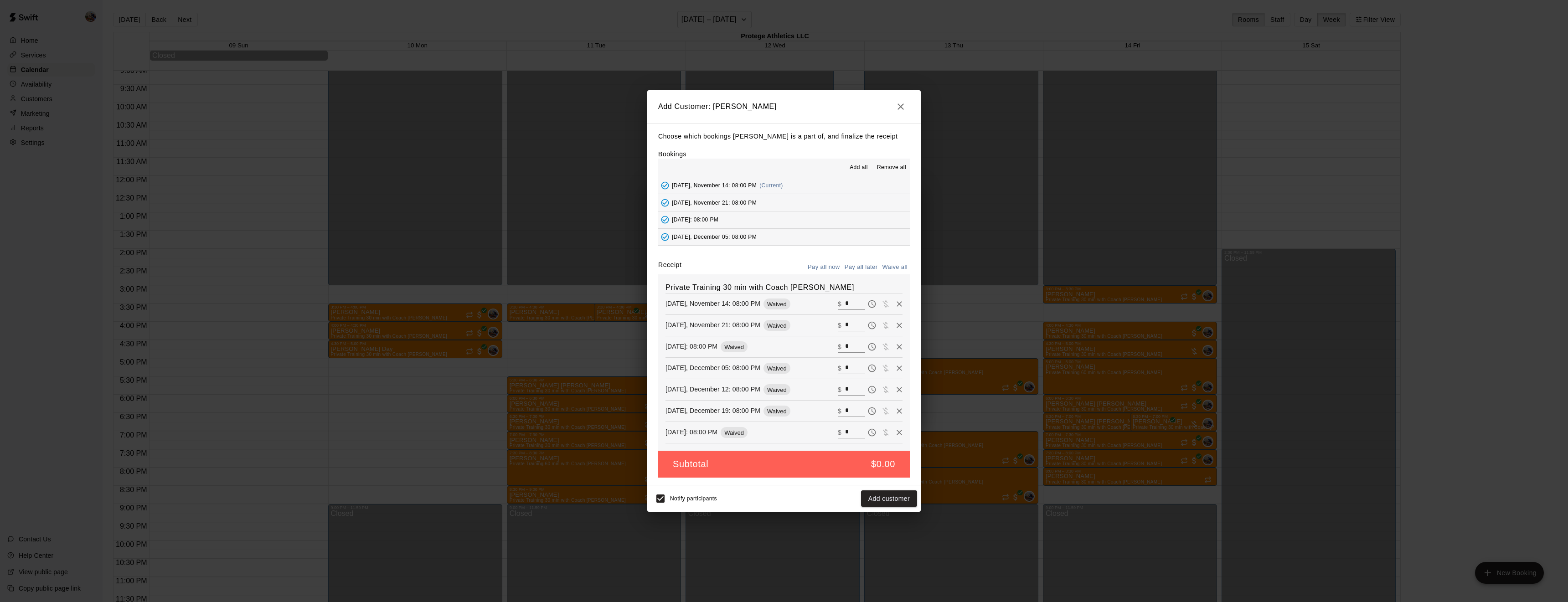
type input "*"
click at [881, 497] on button "Add customer" at bounding box center [889, 499] width 56 height 17
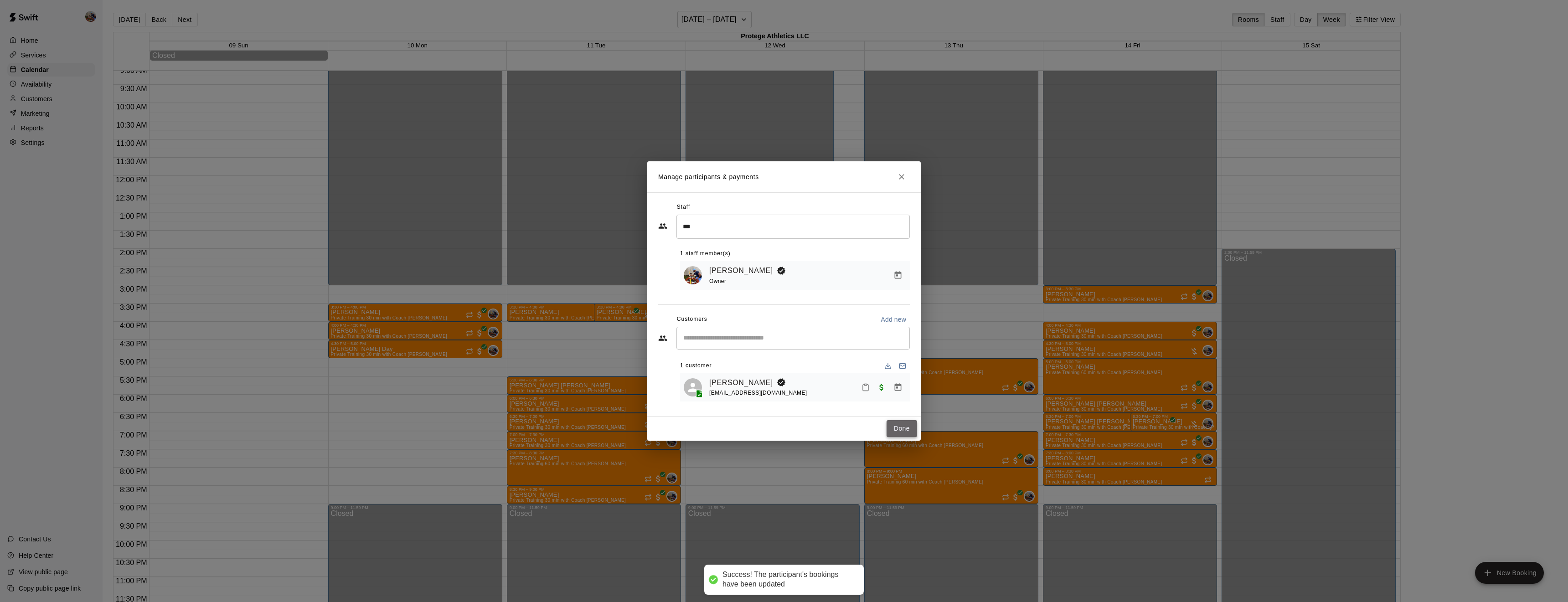
click at [905, 425] on button "Done" at bounding box center [901, 429] width 30 height 17
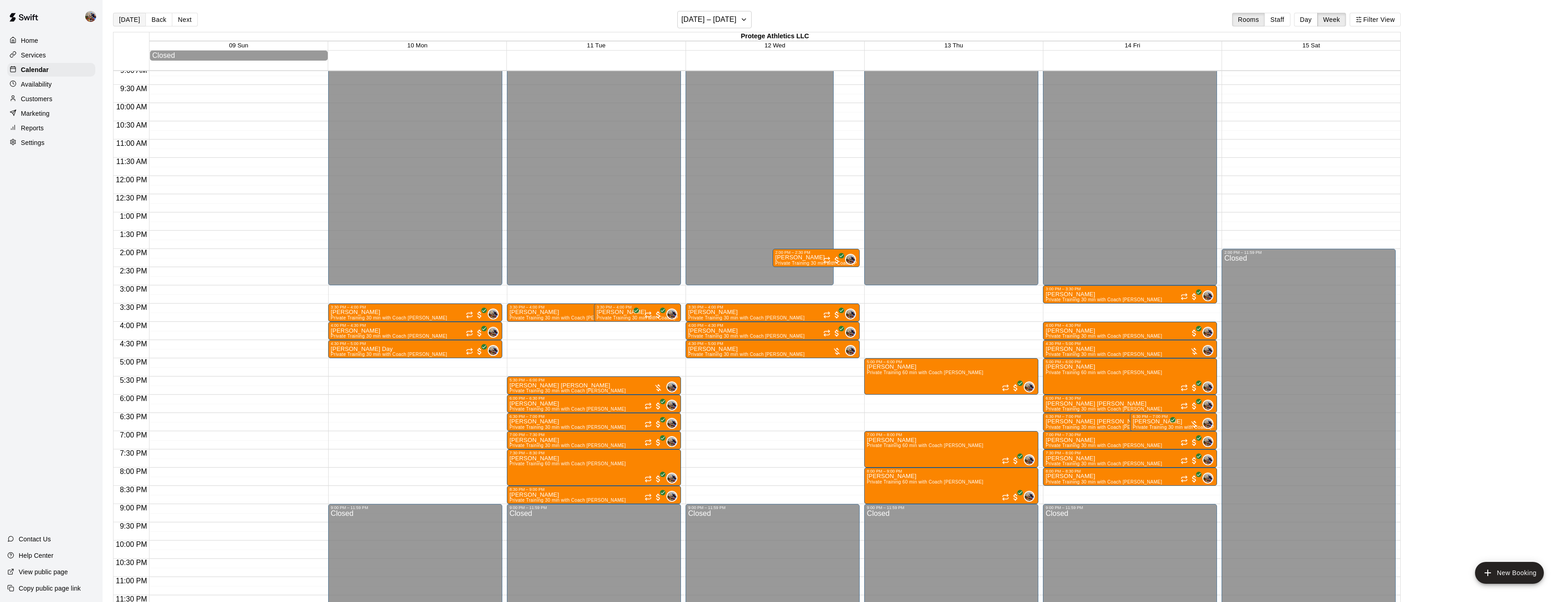
click at [124, 19] on button "[DATE]" at bounding box center [130, 19] width 33 height 13
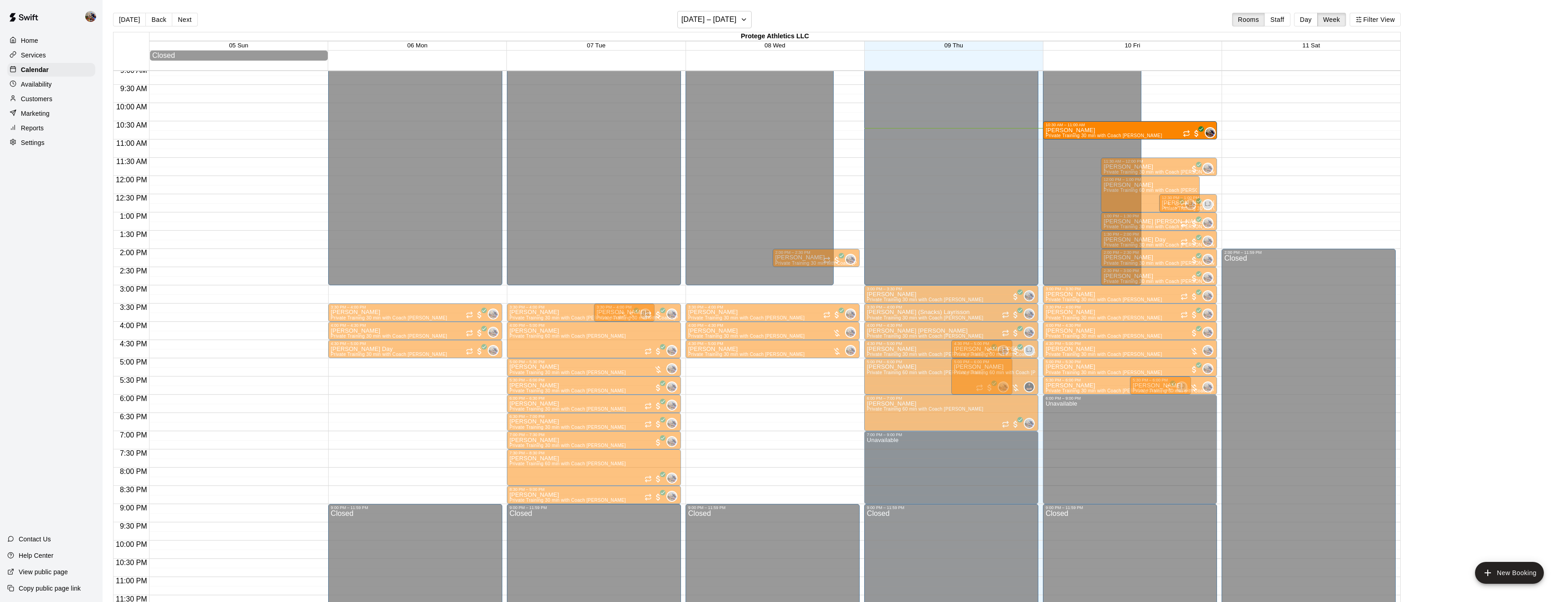
drag, startPoint x: 1180, startPoint y: 145, endPoint x: 1180, endPoint y: 130, distance: 15.0
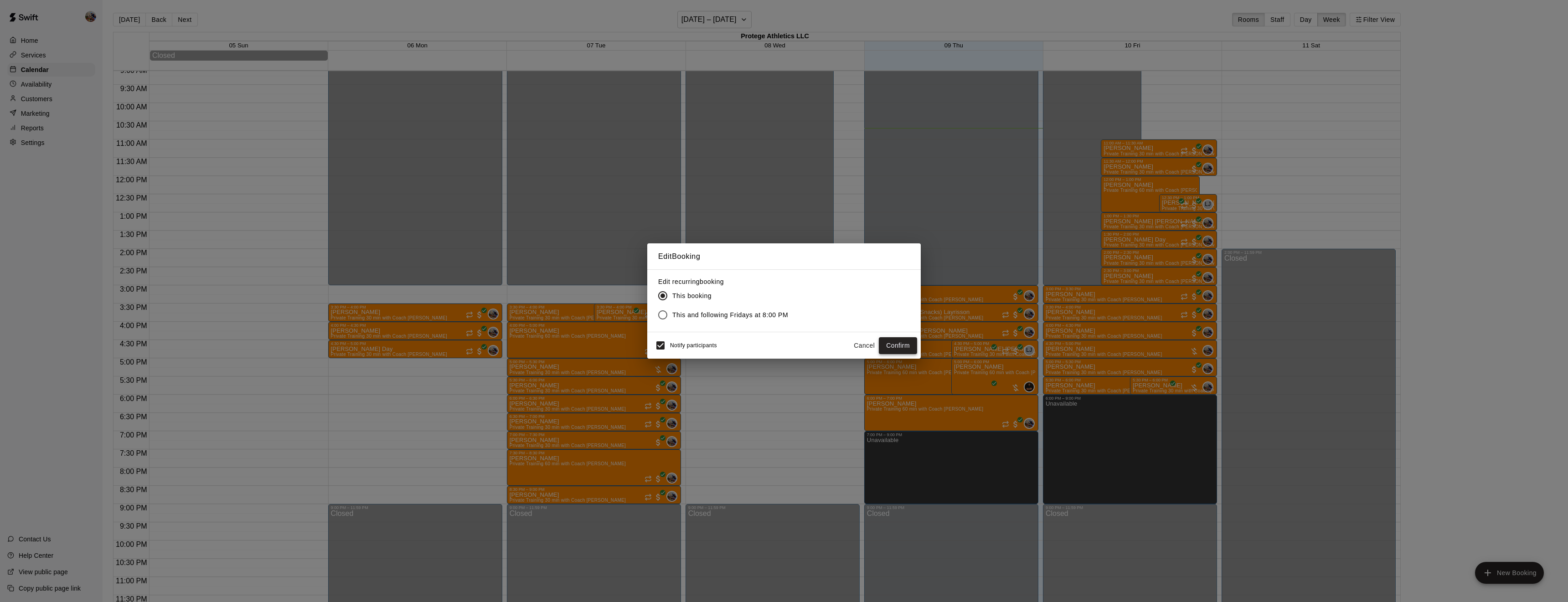
click at [892, 344] on button "Confirm" at bounding box center [898, 346] width 38 height 17
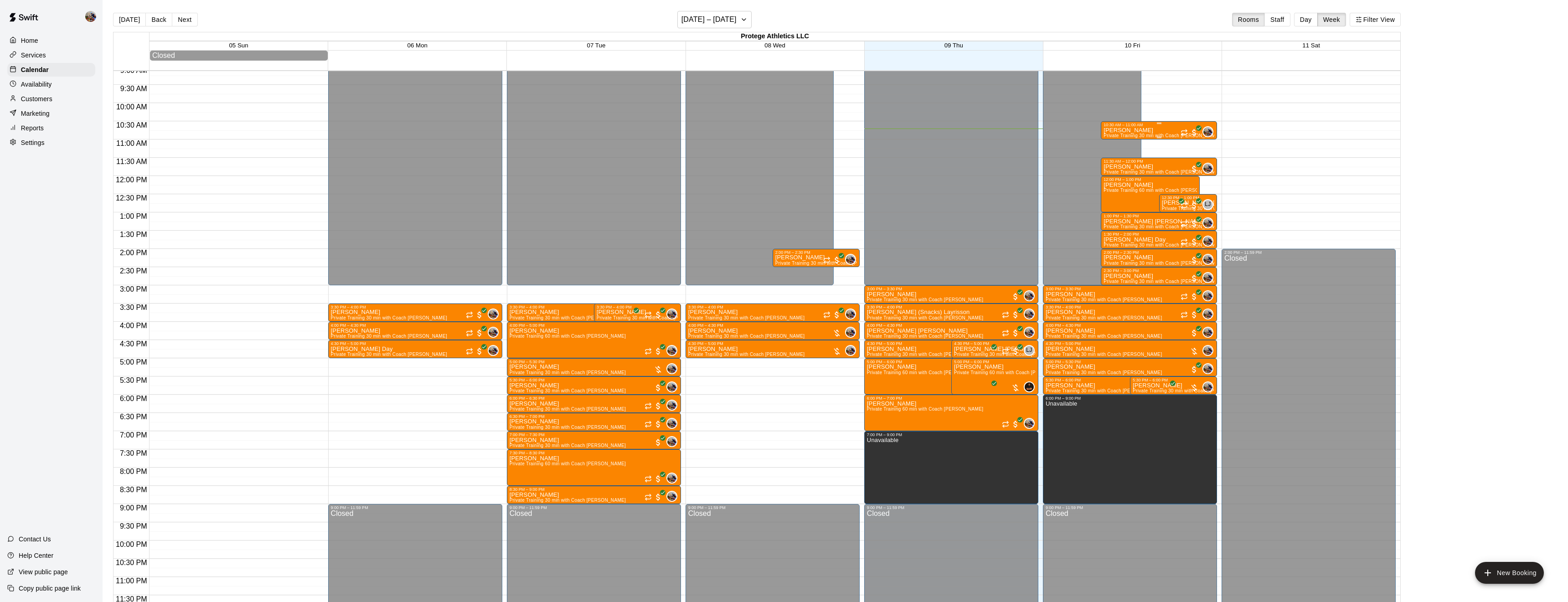
click at [1137, 30] on div "[DATE] Back Next [DATE] – [DATE] Rooms Staff Day Week Filter View Protege Athle…" at bounding box center [757, 312] width 1287 height 602
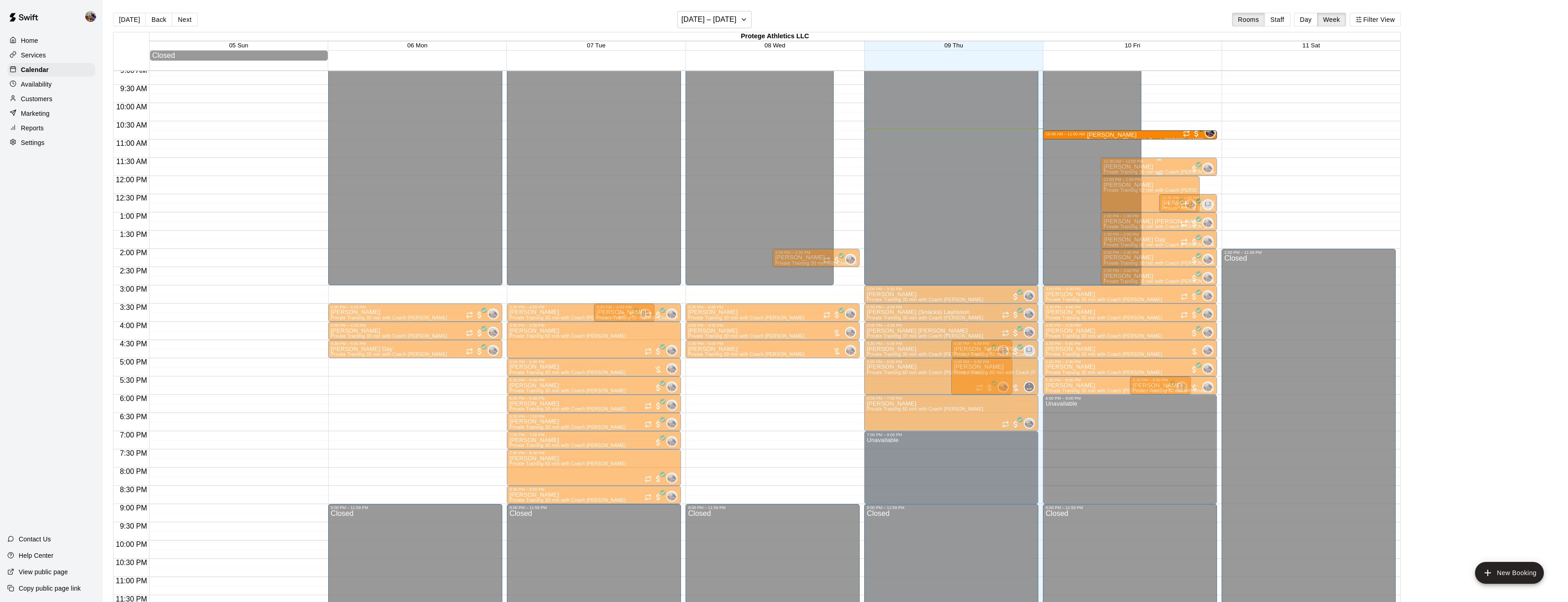
drag, startPoint x: 1132, startPoint y: 124, endPoint x: 1136, endPoint y: 159, distance: 35.2
drag, startPoint x: 1148, startPoint y: 135, endPoint x: 1146, endPoint y: 156, distance: 21.1
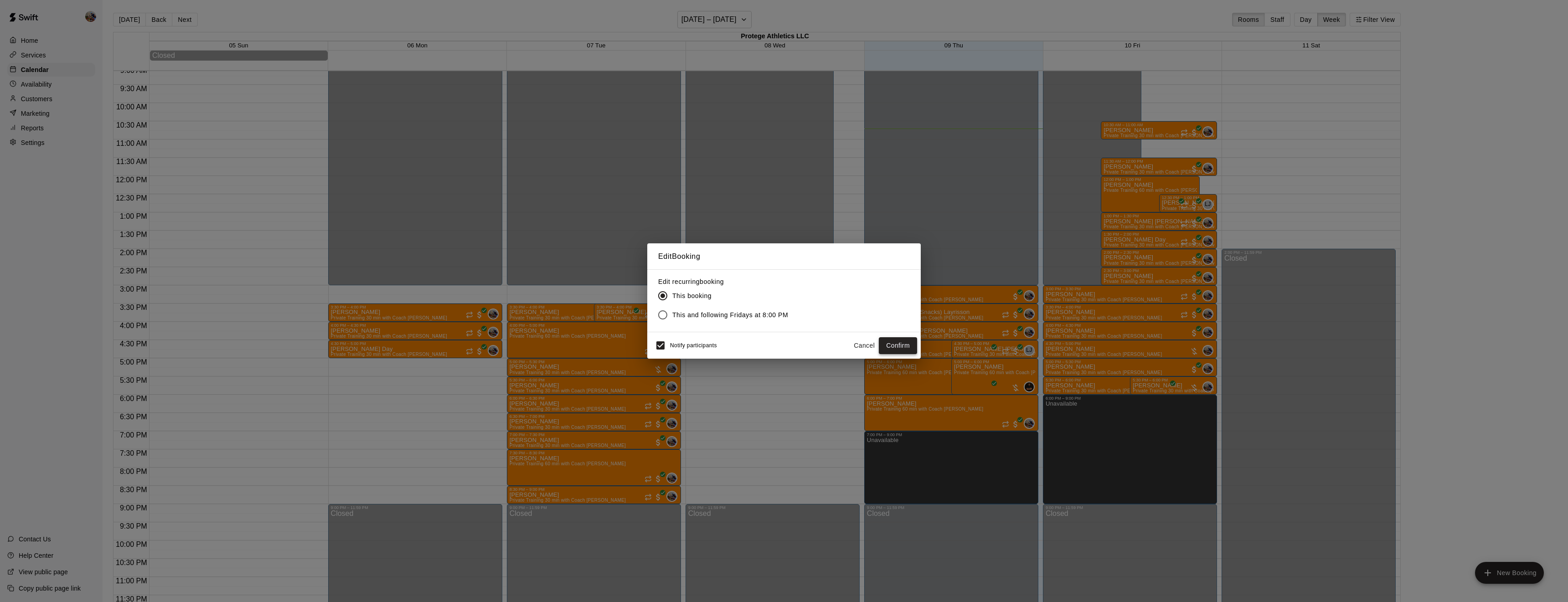
click at [894, 345] on button "Confirm" at bounding box center [898, 346] width 38 height 17
